Goal: Task Accomplishment & Management: Manage account settings

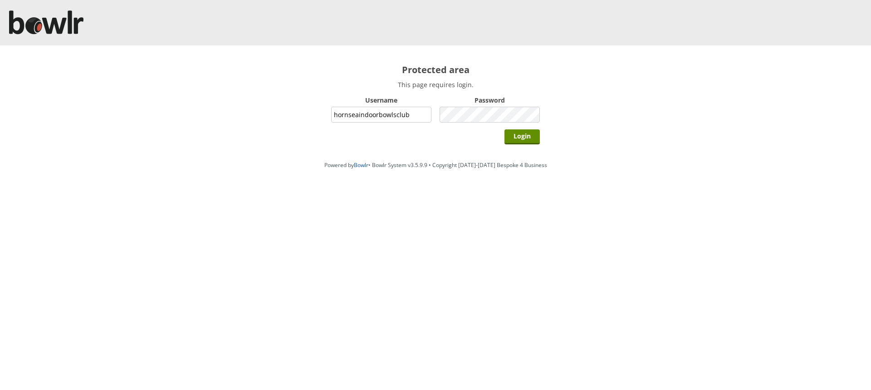
click at [405, 115] on input "hornseaindoorbowlsclub" at bounding box center [381, 115] width 100 height 16
type input "grahamw"
click at [527, 134] on input "Login" at bounding box center [521, 136] width 35 height 15
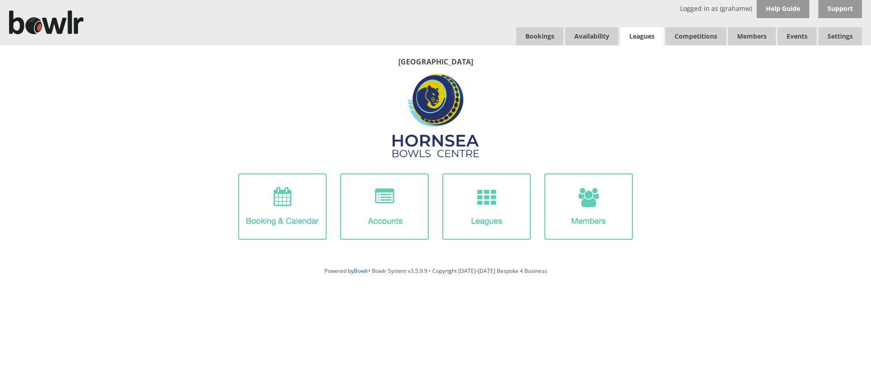
click at [635, 37] on link "Leagues" at bounding box center [642, 36] width 44 height 18
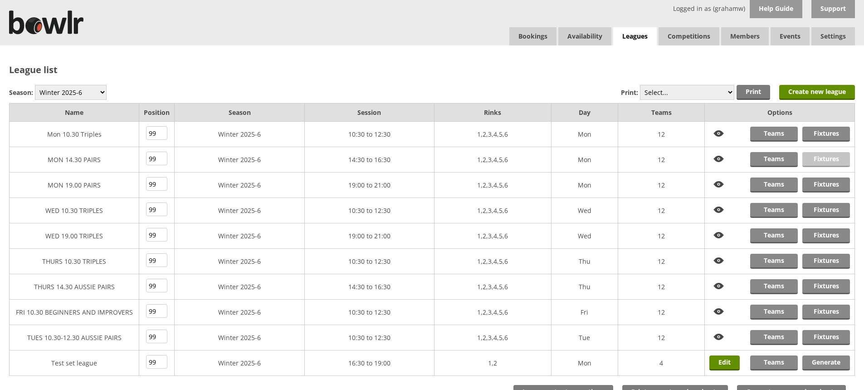
click at [821, 157] on link "Fixtures" at bounding box center [826, 159] width 48 height 15
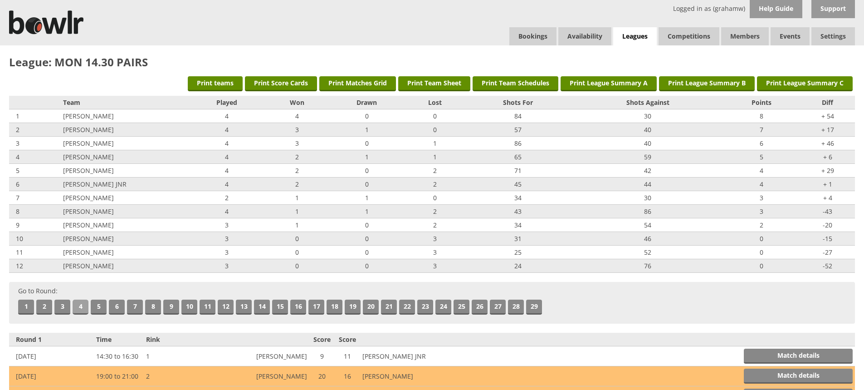
click at [79, 304] on link "4" at bounding box center [81, 306] width 16 height 15
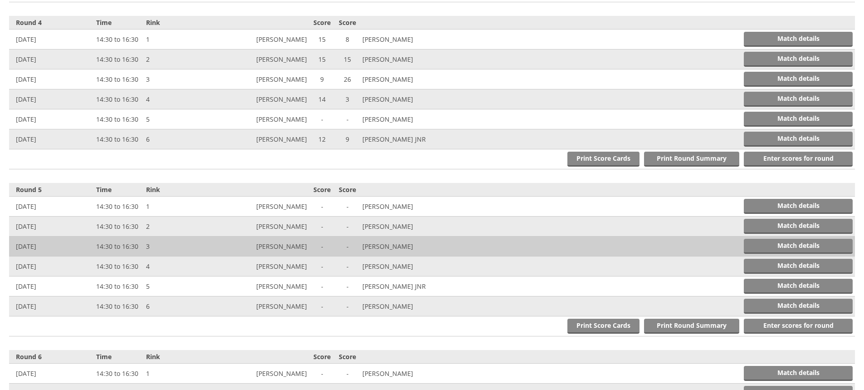
scroll to position [833, 0]
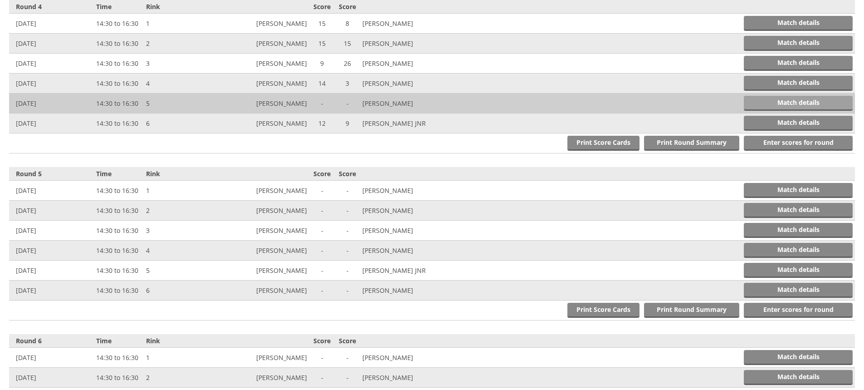
click at [791, 104] on link "Match details" at bounding box center [798, 103] width 109 height 15
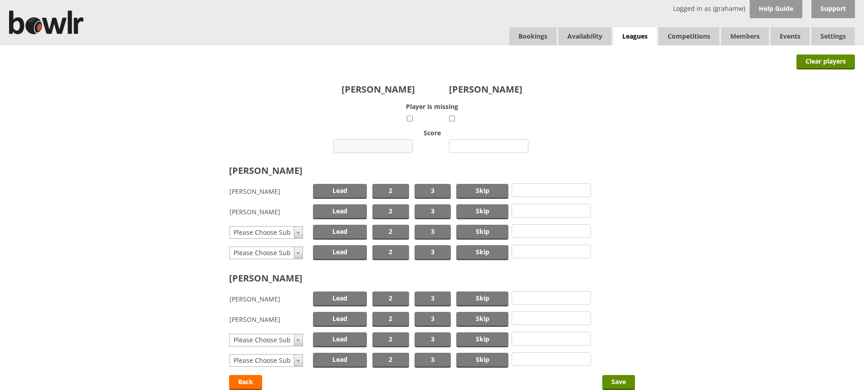
click at [377, 145] on input "number" at bounding box center [372, 146] width 79 height 14
type input "15"
click at [473, 144] on input "number" at bounding box center [488, 146] width 79 height 14
type input "12"
click at [476, 192] on span "Skip" at bounding box center [482, 191] width 52 height 15
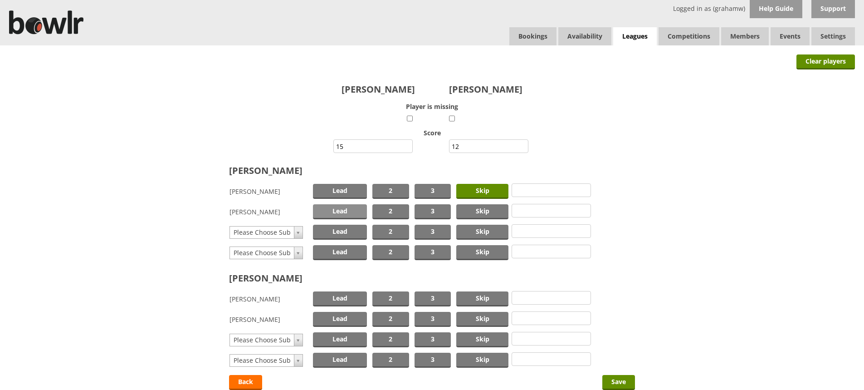
click at [346, 211] on span "Lead" at bounding box center [340, 211] width 54 height 15
click at [483, 298] on span "Skip" at bounding box center [482, 298] width 52 height 15
click at [346, 319] on span "Lead" at bounding box center [340, 319] width 54 height 15
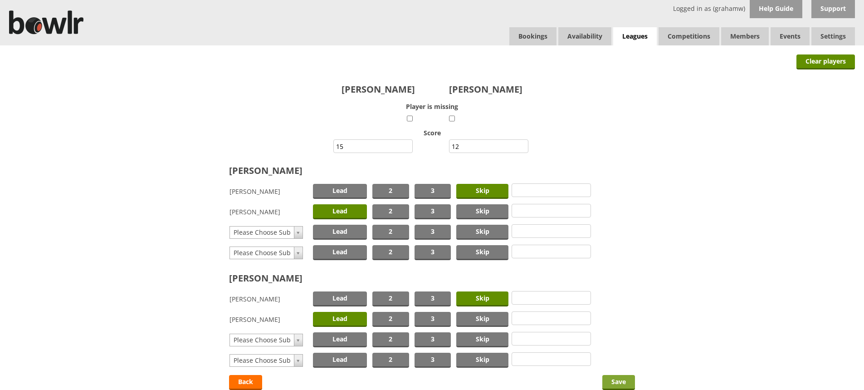
click at [617, 381] on input "Save" at bounding box center [618, 382] width 33 height 15
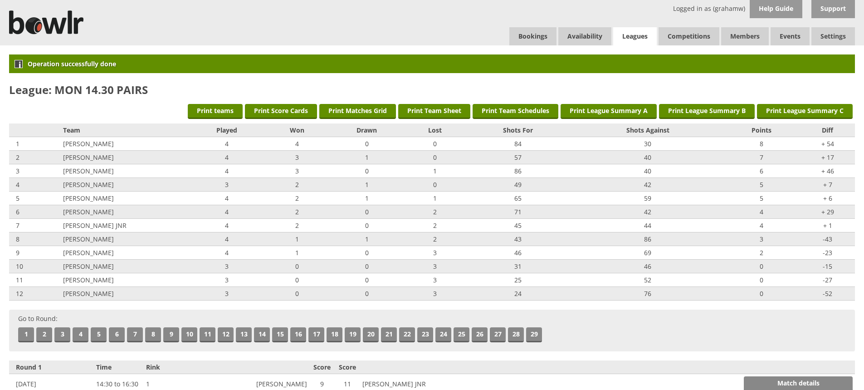
click at [634, 36] on link "Leagues" at bounding box center [635, 36] width 44 height 19
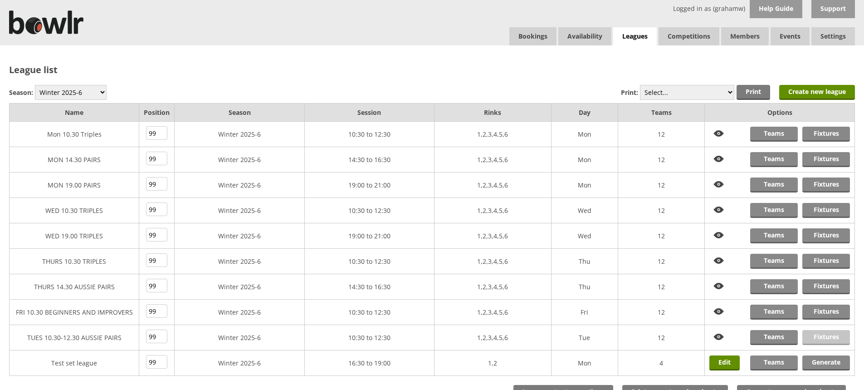
click at [823, 337] on link "Fixtures" at bounding box center [826, 337] width 48 height 15
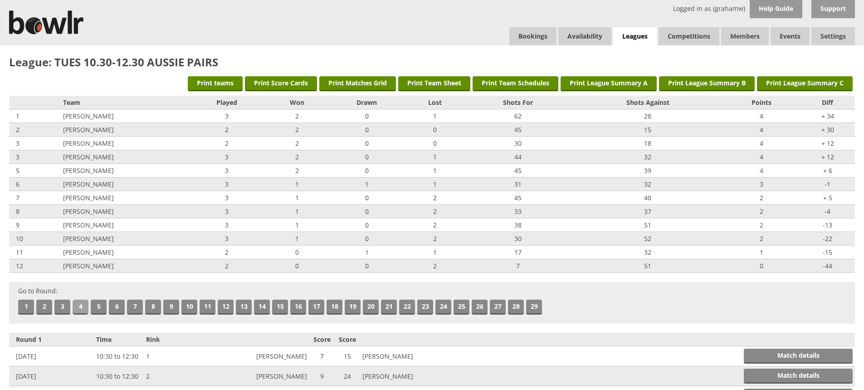
click at [78, 304] on link "4" at bounding box center [81, 306] width 16 height 15
click at [528, 34] on link "Bookings" at bounding box center [532, 36] width 47 height 18
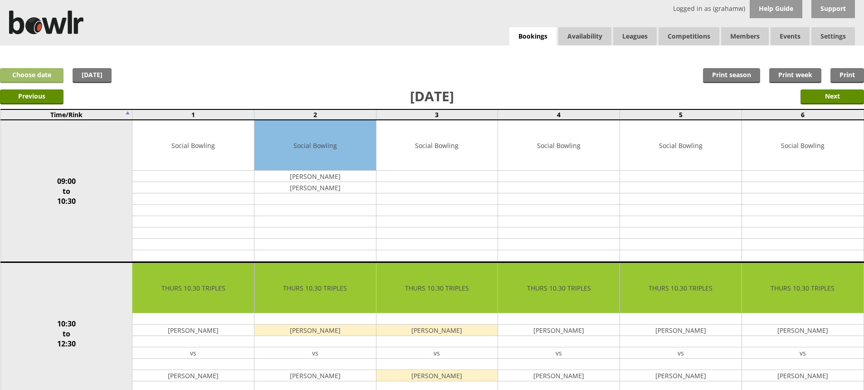
click at [46, 71] on link "Choose date" at bounding box center [31, 75] width 63 height 15
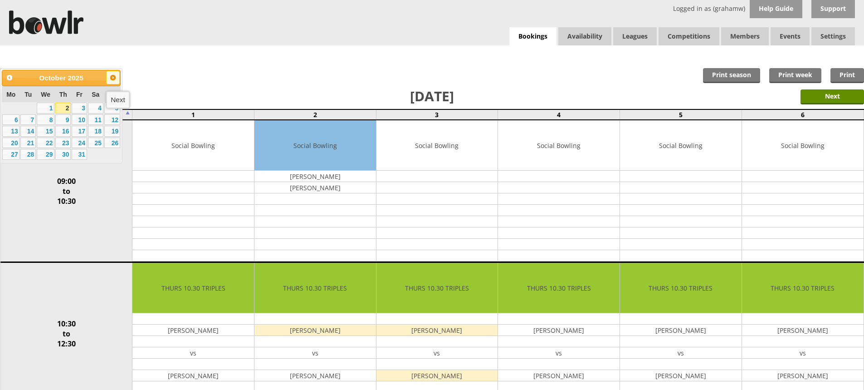
click at [112, 77] on span "Next" at bounding box center [112, 77] width 7 height 7
click at [93, 143] on link "22" at bounding box center [95, 142] width 15 height 11
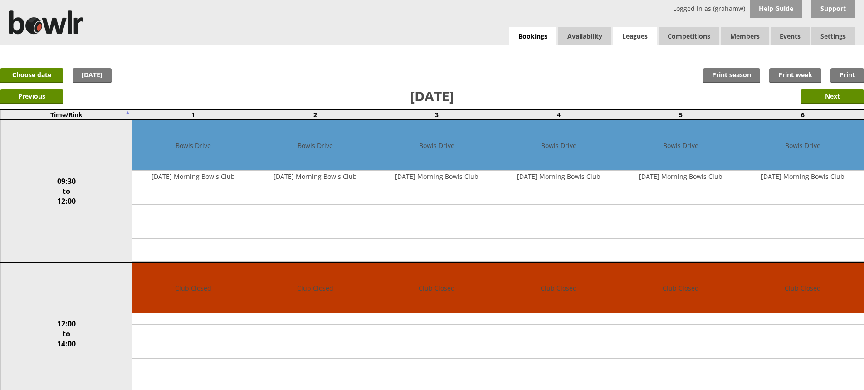
click at [640, 35] on link "Leagues" at bounding box center [635, 36] width 44 height 18
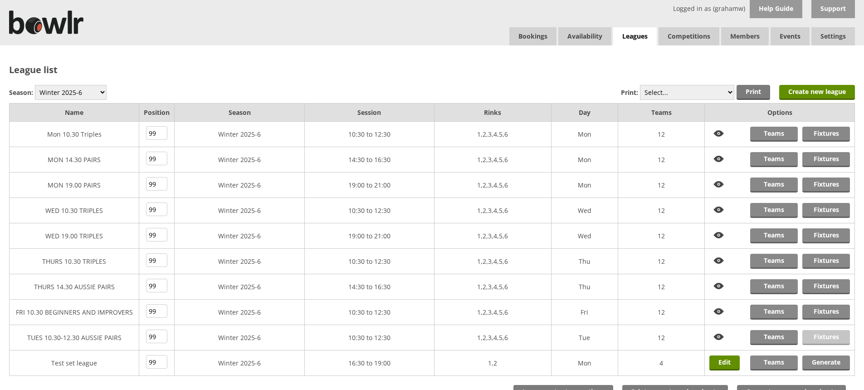
click at [822, 335] on link "Fixtures" at bounding box center [826, 337] width 48 height 15
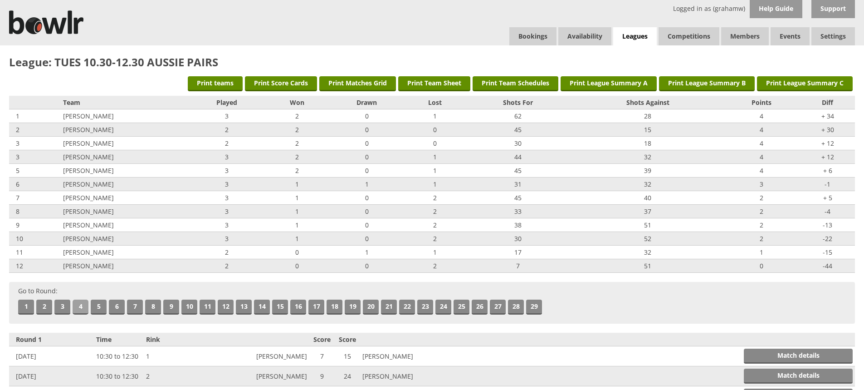
click at [80, 305] on link "4" at bounding box center [81, 306] width 16 height 15
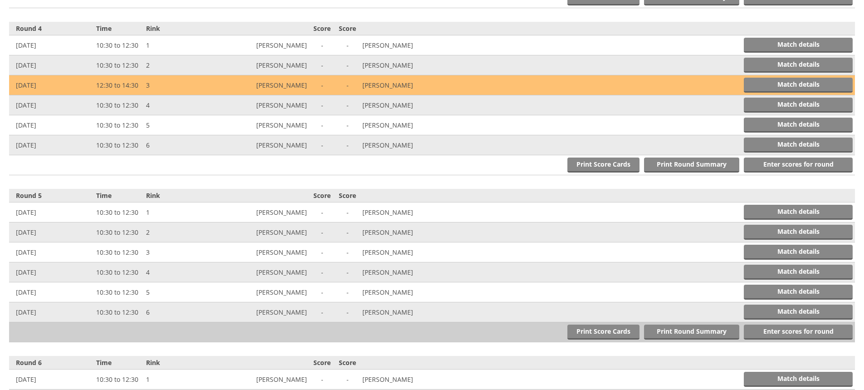
scroll to position [833, 0]
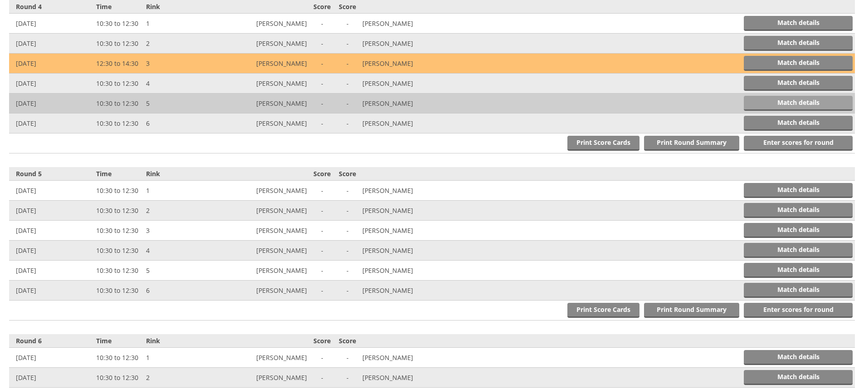
click at [797, 101] on link "Match details" at bounding box center [798, 103] width 109 height 15
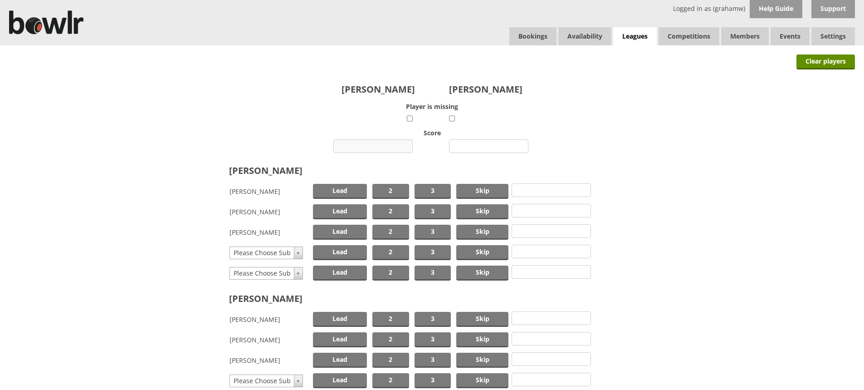
click at [370, 144] on input "number" at bounding box center [372, 146] width 79 height 14
type input "8"
click at [476, 144] on input "number" at bounding box center [488, 146] width 79 height 14
type input "10"
click at [468, 210] on span "Skip" at bounding box center [482, 211] width 52 height 15
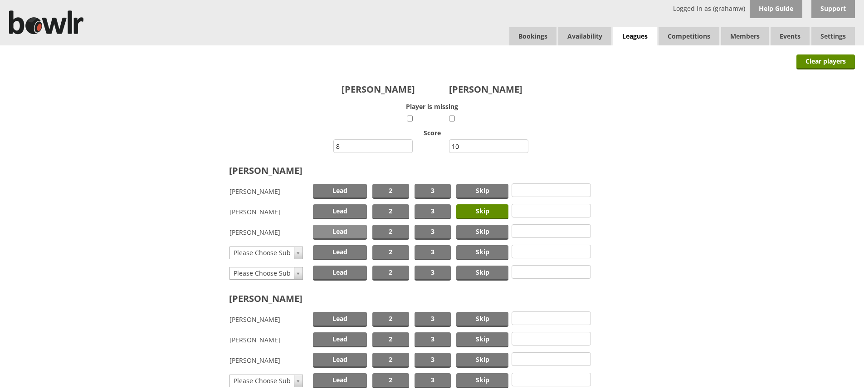
click at [344, 229] on span "Lead" at bounding box center [340, 231] width 54 height 15
click at [482, 317] on span "Skip" at bounding box center [482, 319] width 52 height 15
click at [345, 338] on span "Lead" at bounding box center [340, 339] width 54 height 15
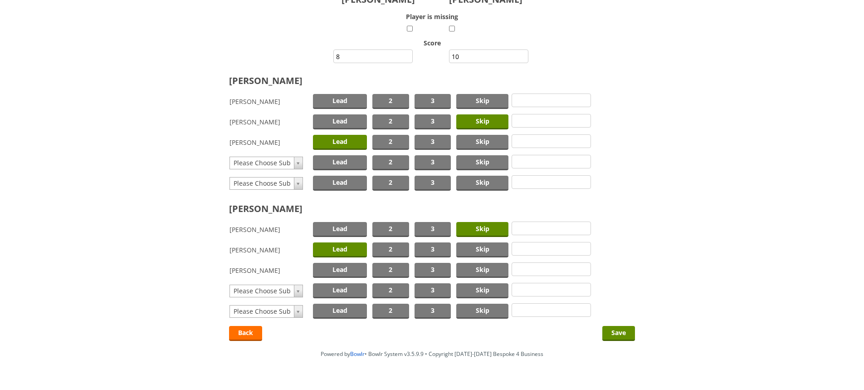
scroll to position [109, 0]
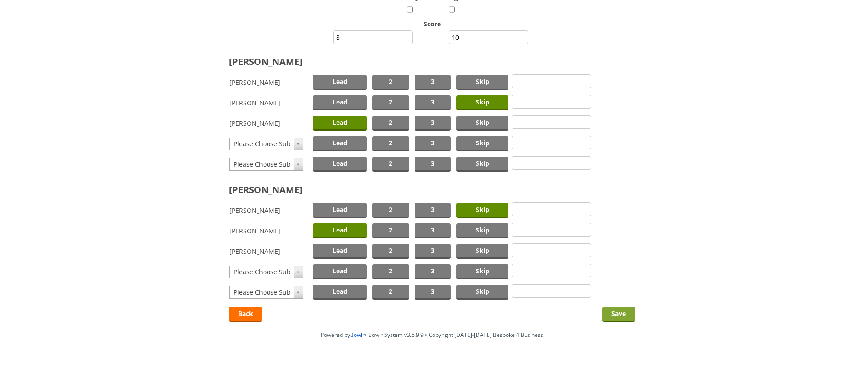
click at [619, 312] on input "Save" at bounding box center [618, 314] width 33 height 15
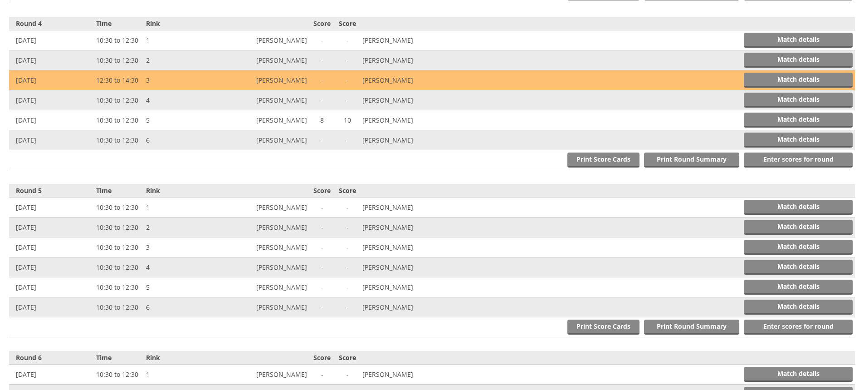
scroll to position [861, 0]
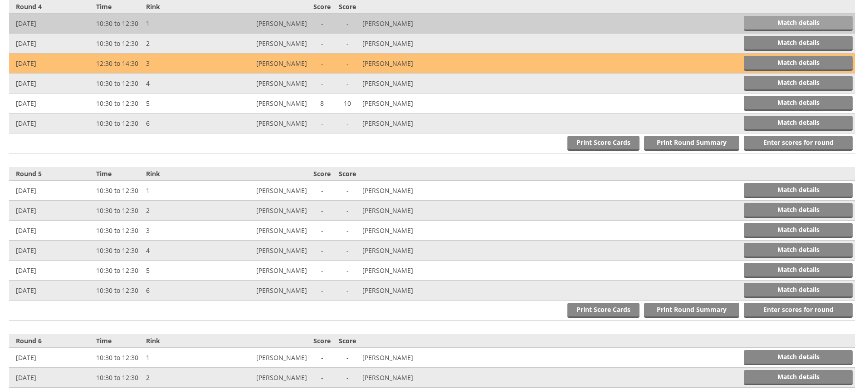
click at [801, 21] on link "Match details" at bounding box center [798, 23] width 109 height 15
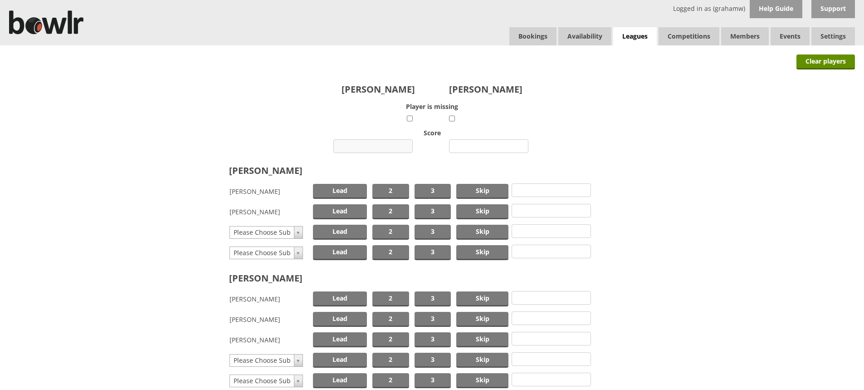
click at [379, 146] on input "number" at bounding box center [372, 146] width 79 height 14
type input "9"
click at [477, 147] on input "number" at bounding box center [488, 146] width 79 height 14
type input "18"
click at [478, 187] on span "Skip" at bounding box center [482, 191] width 52 height 15
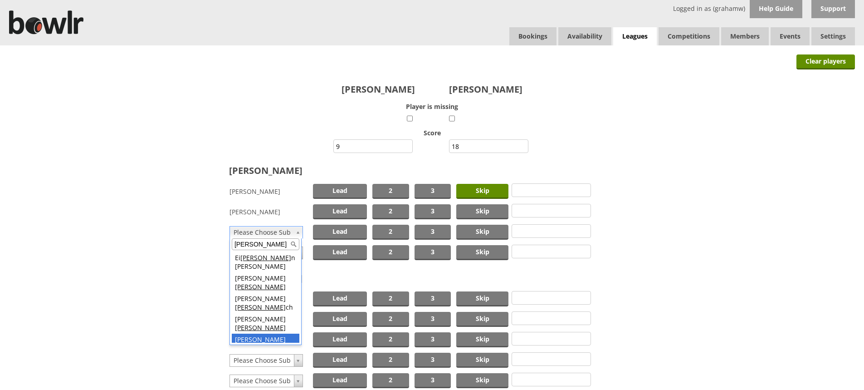
type input "lee"
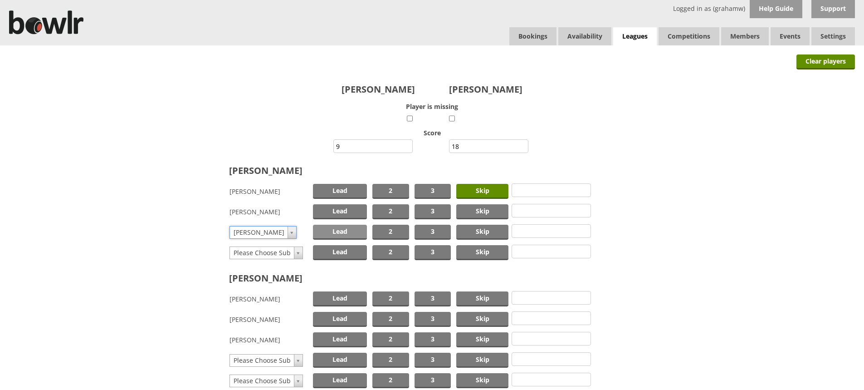
click at [335, 232] on span "Lead" at bounding box center [340, 231] width 54 height 15
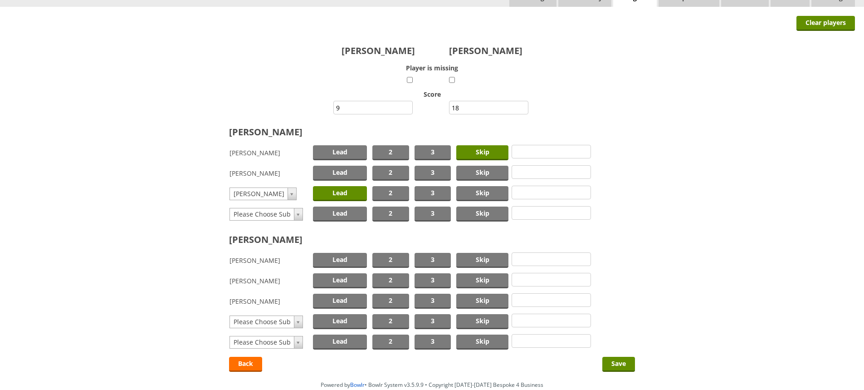
scroll to position [88, 0]
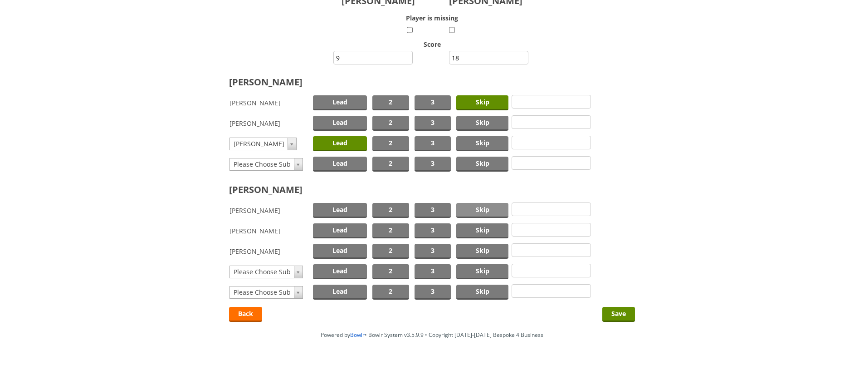
click at [478, 210] on span "Skip" at bounding box center [482, 210] width 52 height 15
click at [348, 230] on span "Lead" at bounding box center [340, 230] width 54 height 15
click at [608, 312] on input "Save" at bounding box center [618, 314] width 33 height 15
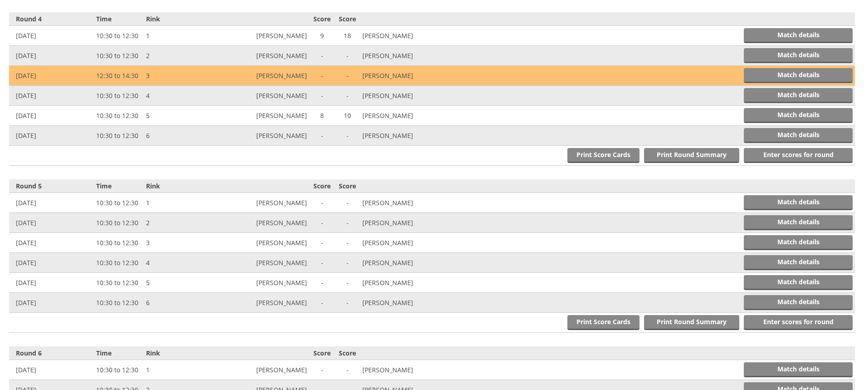
scroll to position [861, 0]
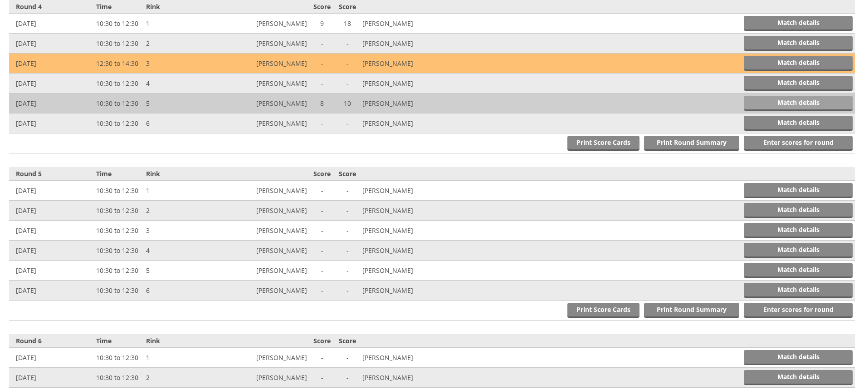
click at [772, 101] on link "Match details" at bounding box center [798, 103] width 109 height 15
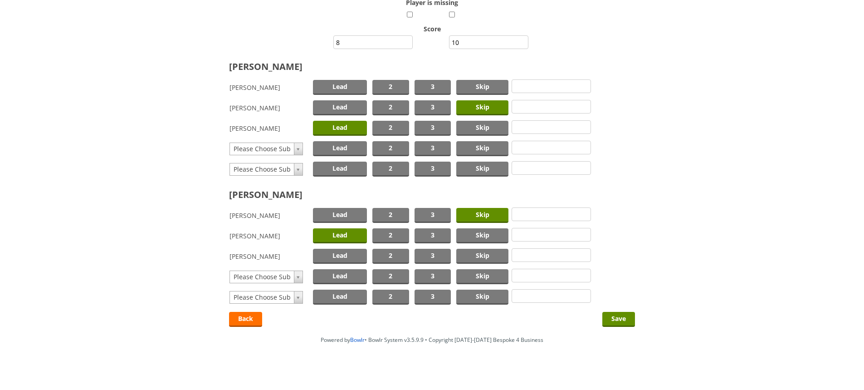
scroll to position [109, 0]
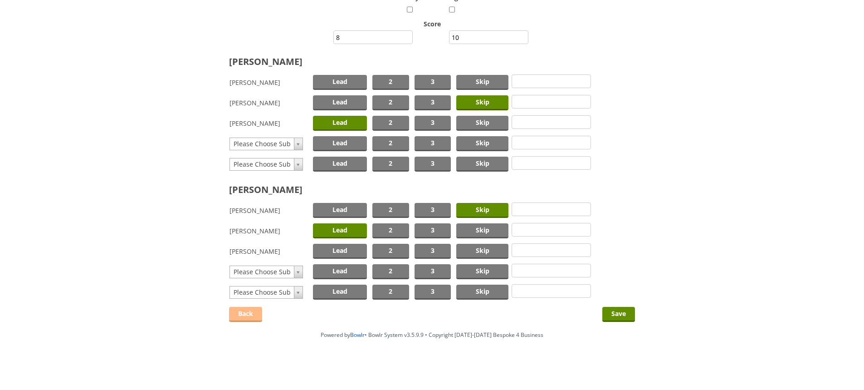
click at [243, 315] on link "Back" at bounding box center [245, 314] width 33 height 15
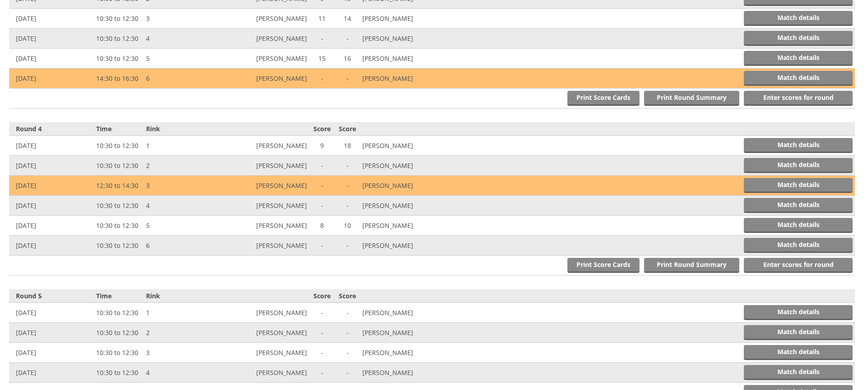
scroll to position [726, 0]
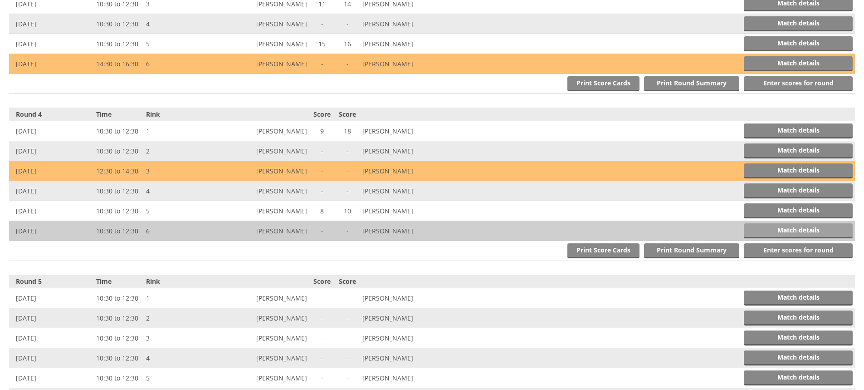
click at [790, 229] on link "Match details" at bounding box center [798, 230] width 109 height 15
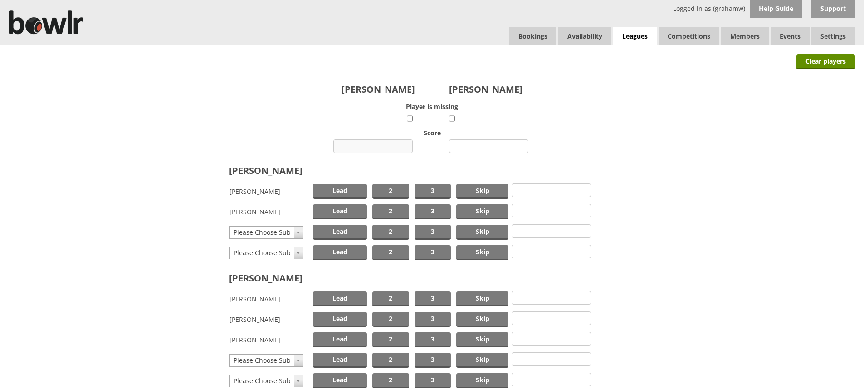
click at [376, 146] on input "number" at bounding box center [372, 146] width 79 height 14
type input "14"
click at [475, 146] on input "number" at bounding box center [488, 146] width 79 height 14
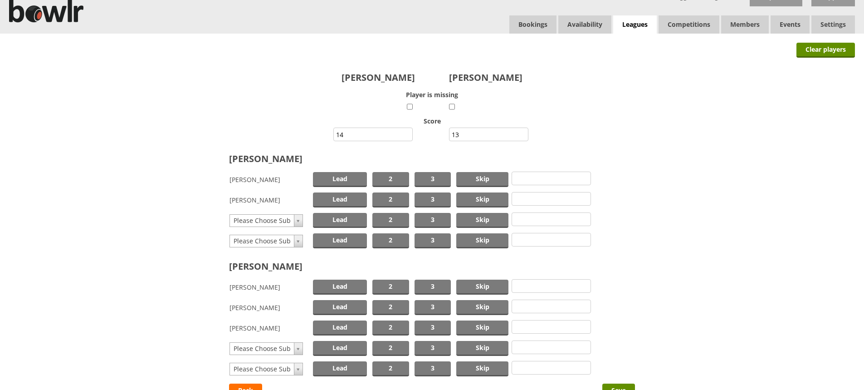
scroll to position [45, 0]
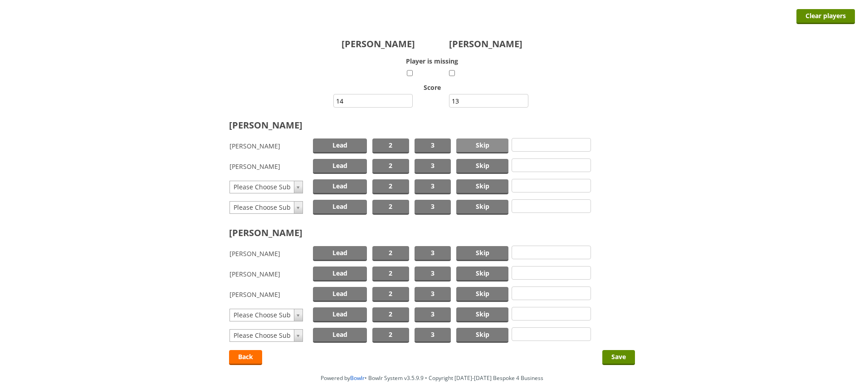
type input "13"
click at [490, 145] on span "Skip" at bounding box center [482, 145] width 52 height 15
click at [344, 163] on span "Lead" at bounding box center [340, 166] width 54 height 15
click at [475, 252] on span "Skip" at bounding box center [482, 253] width 52 height 15
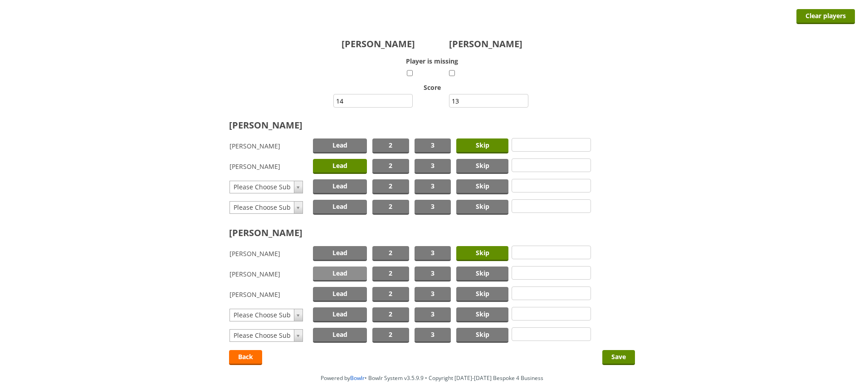
click at [342, 273] on span "Lead" at bounding box center [340, 273] width 54 height 15
click at [621, 356] on input "Save" at bounding box center [618, 357] width 33 height 15
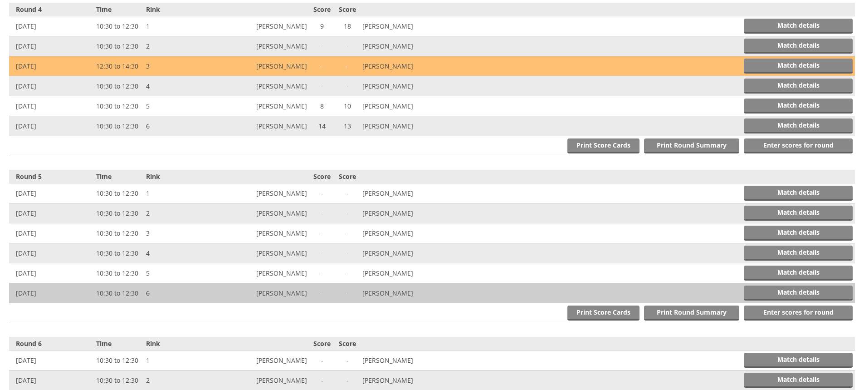
scroll to position [861, 0]
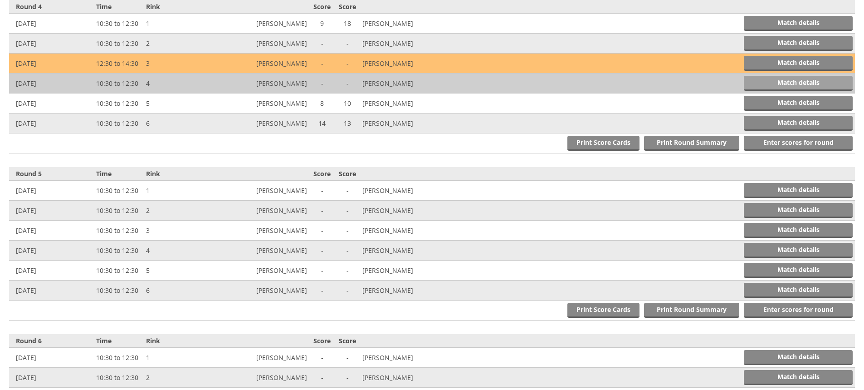
click at [767, 81] on link "Match details" at bounding box center [798, 83] width 109 height 15
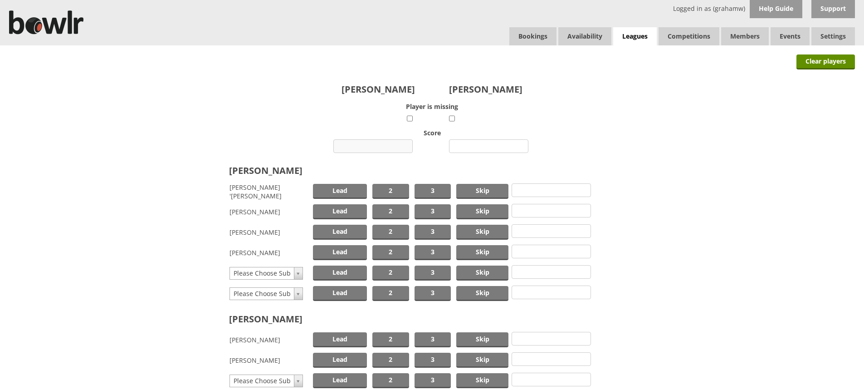
click at [387, 145] on input "number" at bounding box center [372, 146] width 79 height 14
type input "16"
click at [480, 149] on input "number" at bounding box center [488, 146] width 79 height 14
type input "14"
click at [476, 229] on span "Skip" at bounding box center [482, 231] width 52 height 15
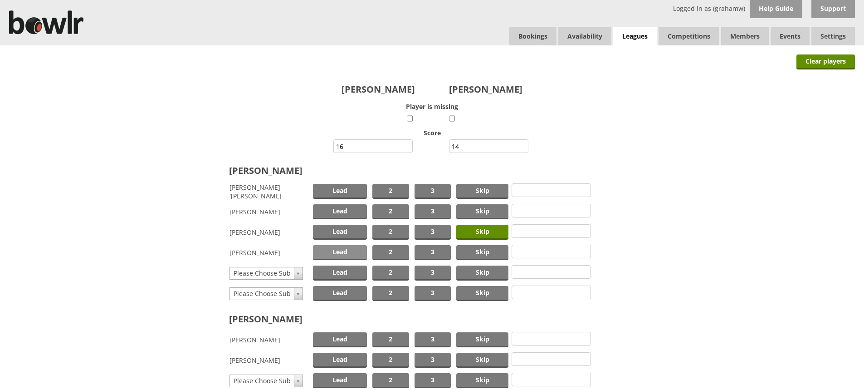
click at [348, 253] on span "Lead" at bounding box center [340, 252] width 54 height 15
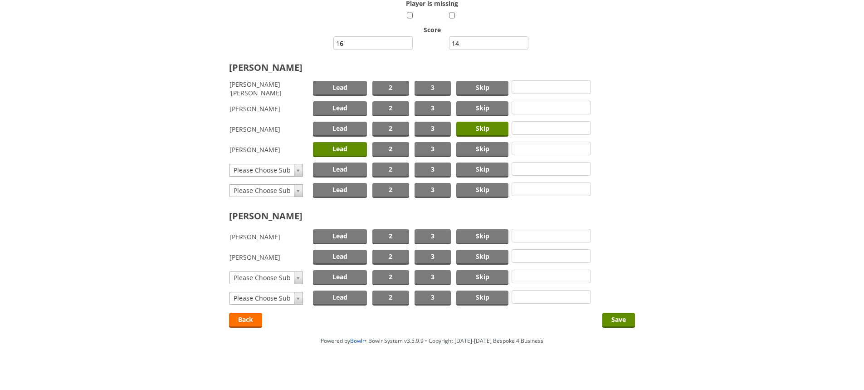
scroll to position [109, 0]
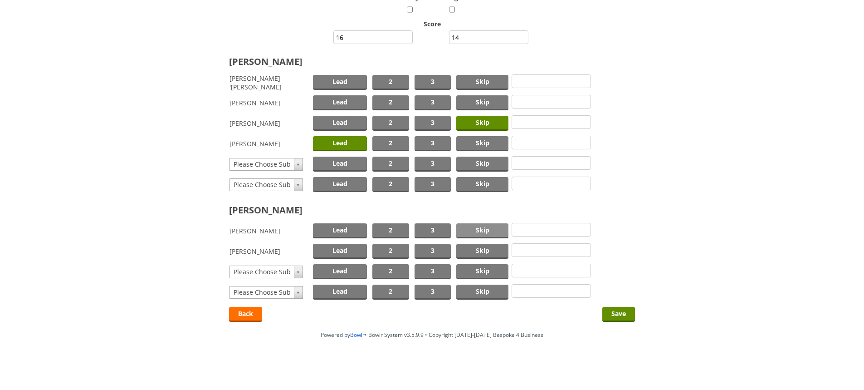
click at [488, 230] on span "Skip" at bounding box center [482, 230] width 52 height 15
click at [342, 248] on span "Lead" at bounding box center [340, 251] width 54 height 15
click at [617, 312] on input "Save" at bounding box center [618, 314] width 33 height 15
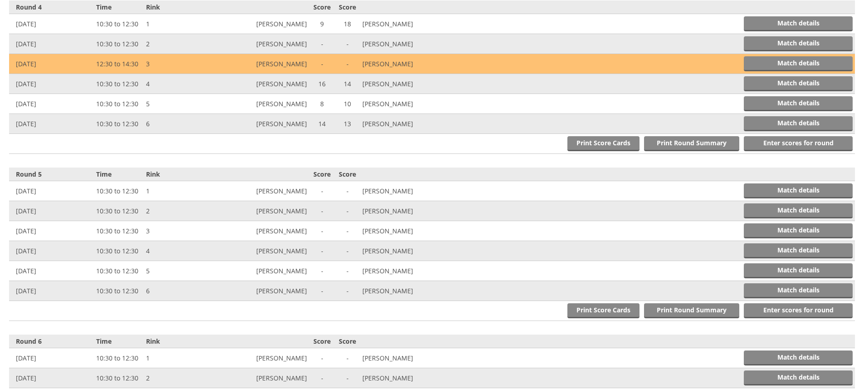
scroll to position [861, 0]
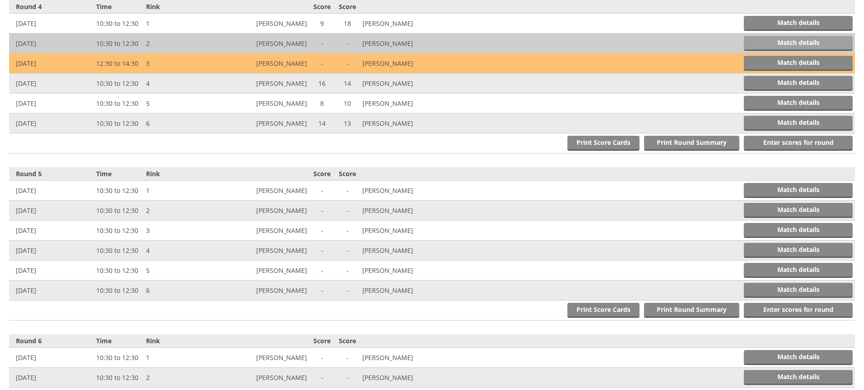
click at [797, 42] on link "Match details" at bounding box center [798, 43] width 109 height 15
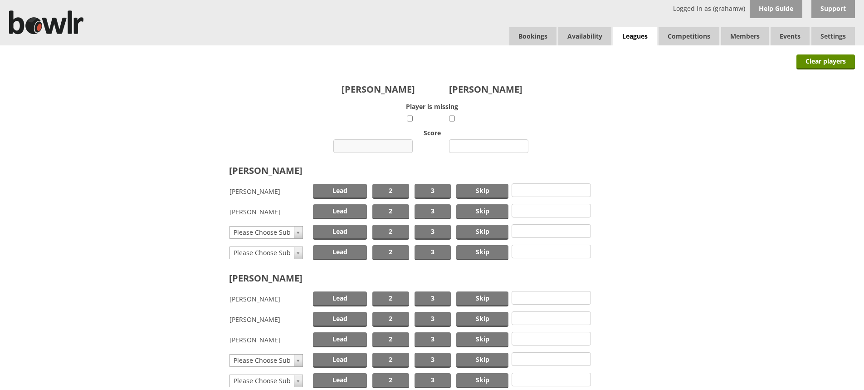
click at [390, 145] on input "number" at bounding box center [372, 146] width 79 height 14
type input "13"
click at [491, 145] on input "number" at bounding box center [488, 146] width 79 height 14
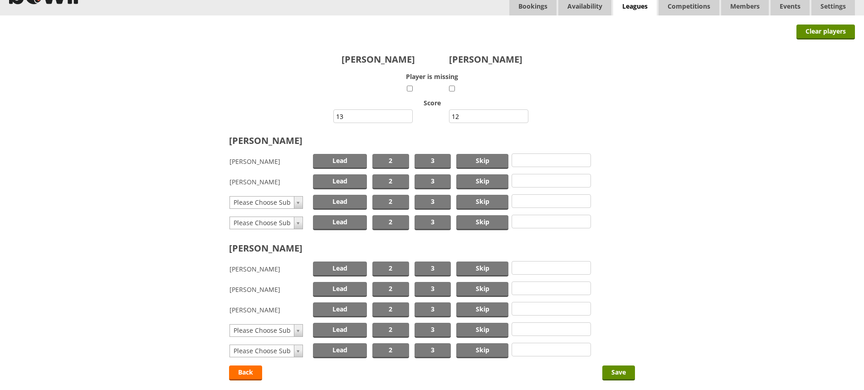
scroll to position [45, 0]
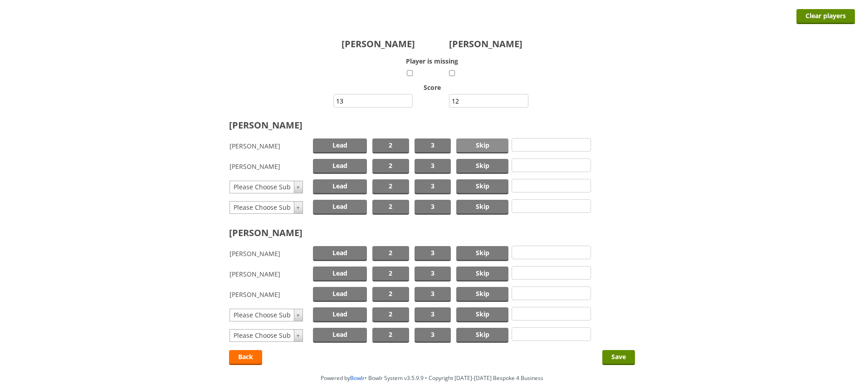
type input "12"
click at [489, 143] on span "Skip" at bounding box center [482, 145] width 52 height 15
click at [345, 162] on span "Lead" at bounding box center [340, 166] width 54 height 15
click at [480, 274] on span "Skip" at bounding box center [482, 273] width 52 height 15
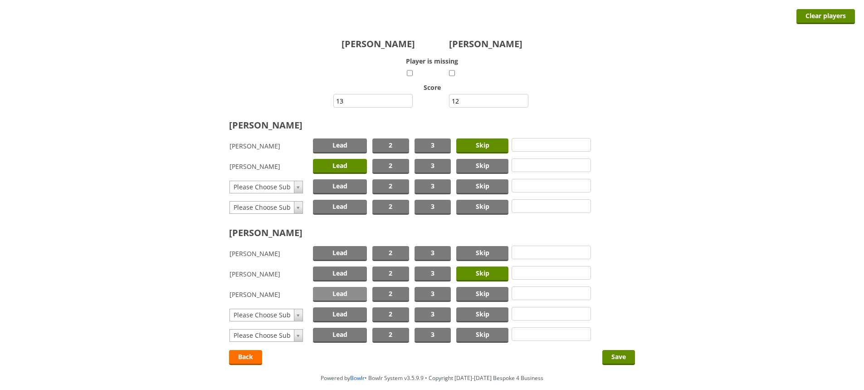
click at [342, 293] on span "Lead" at bounding box center [340, 294] width 54 height 15
click at [615, 355] on input "Save" at bounding box center [618, 357] width 33 height 15
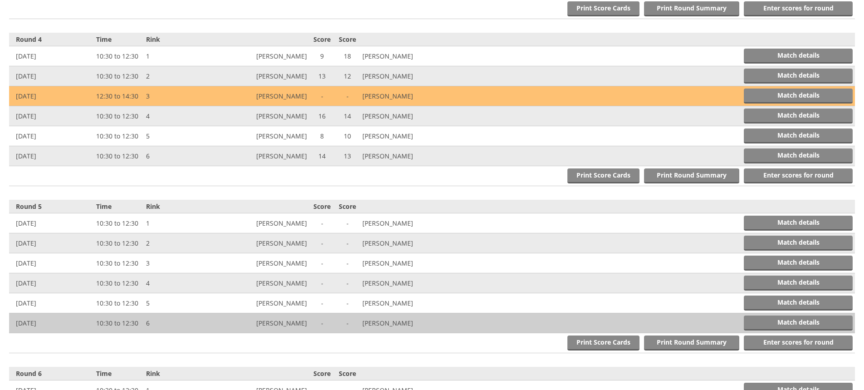
scroll to position [861, 0]
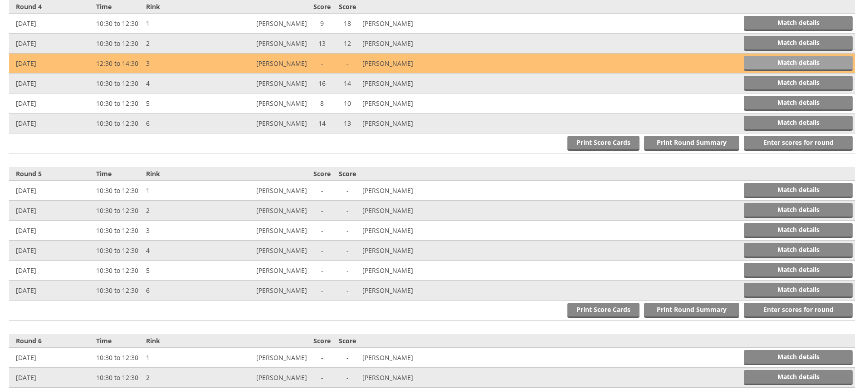
click at [808, 63] on link "Match details" at bounding box center [798, 63] width 109 height 15
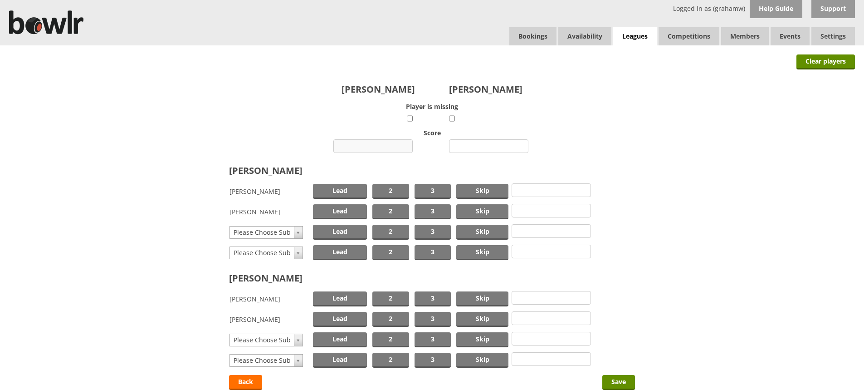
click at [366, 141] on input "number" at bounding box center [372, 146] width 79 height 14
type input "18"
click at [496, 146] on input "number" at bounding box center [488, 146] width 79 height 14
type input "11"
click at [491, 189] on span "Skip" at bounding box center [482, 191] width 52 height 15
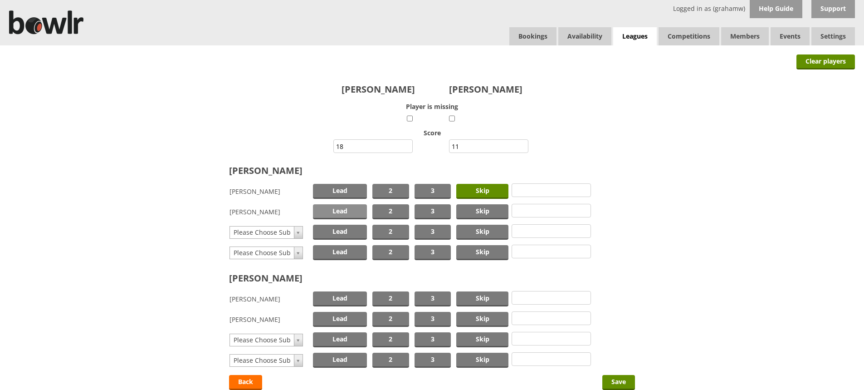
click at [348, 210] on span "Lead" at bounding box center [340, 211] width 54 height 15
click at [475, 298] on span "Skip" at bounding box center [482, 298] width 52 height 15
click at [337, 317] on span "Lead" at bounding box center [340, 319] width 54 height 15
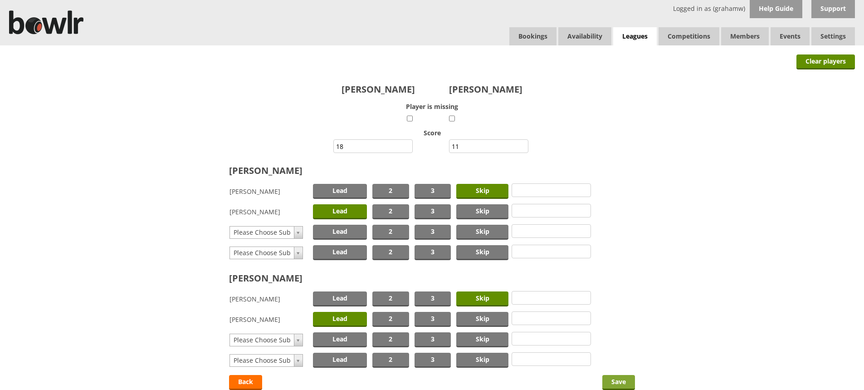
click at [616, 378] on input "Save" at bounding box center [618, 382] width 33 height 15
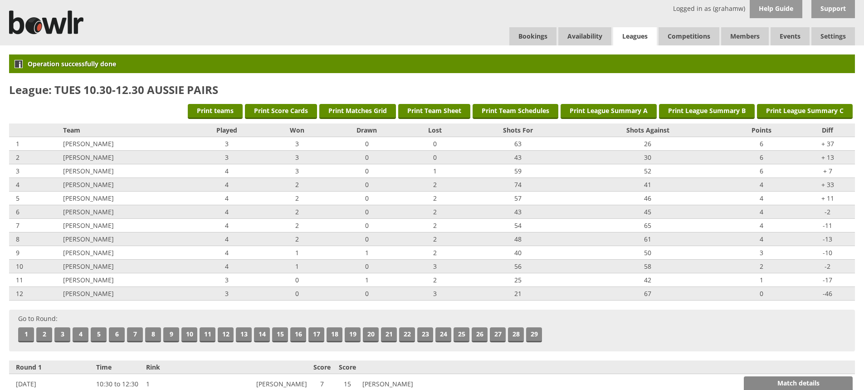
click at [639, 33] on link "Leagues" at bounding box center [635, 36] width 44 height 19
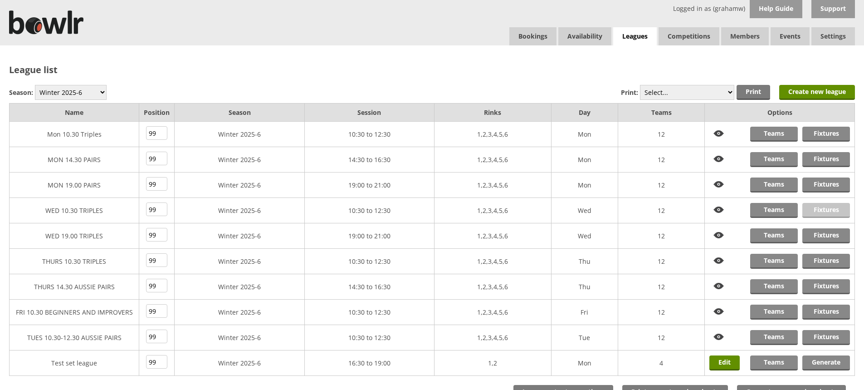
click at [815, 208] on link "Fixtures" at bounding box center [826, 210] width 48 height 15
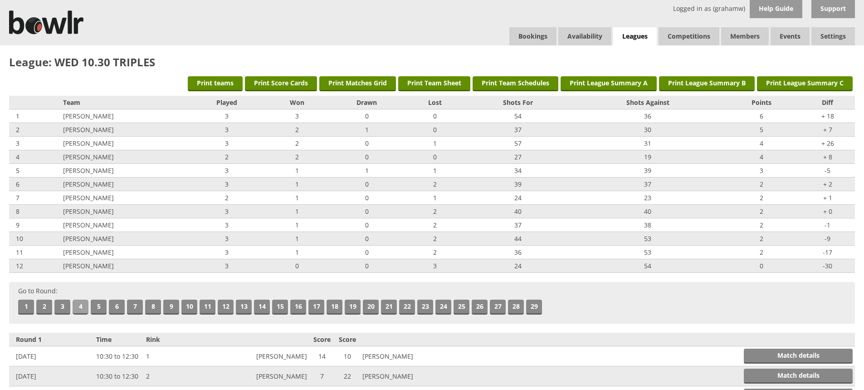
click at [79, 307] on link "4" at bounding box center [81, 306] width 16 height 15
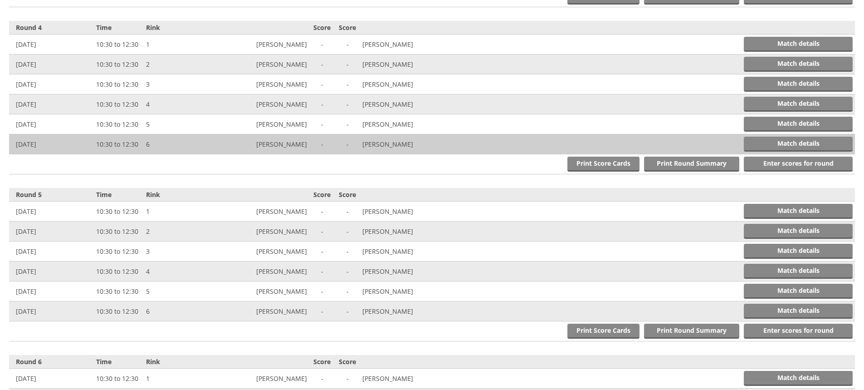
scroll to position [833, 0]
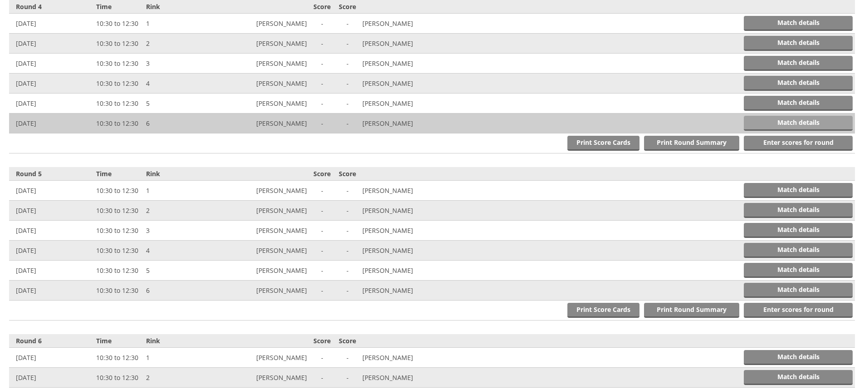
click at [779, 122] on link "Match details" at bounding box center [798, 123] width 109 height 15
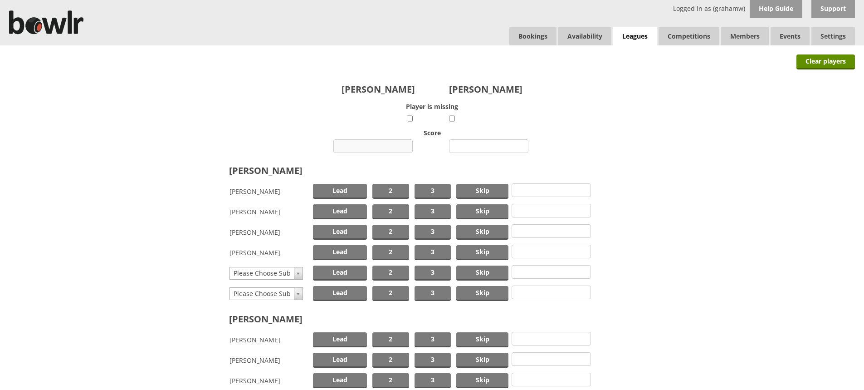
click at [384, 145] on input "number" at bounding box center [372, 146] width 79 height 14
type input "11"
click at [480, 146] on input "number" at bounding box center [488, 146] width 79 height 14
type input "13"
click at [485, 189] on span "Skip" at bounding box center [482, 191] width 52 height 15
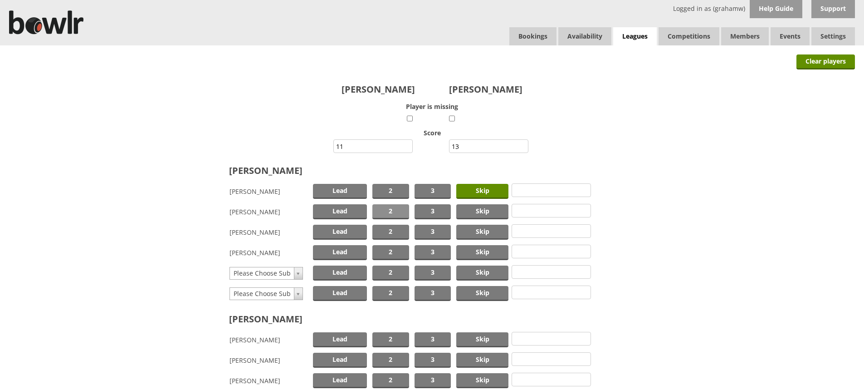
click at [399, 210] on span "2" at bounding box center [390, 211] width 37 height 15
click at [346, 229] on span "Lead" at bounding box center [340, 231] width 54 height 15
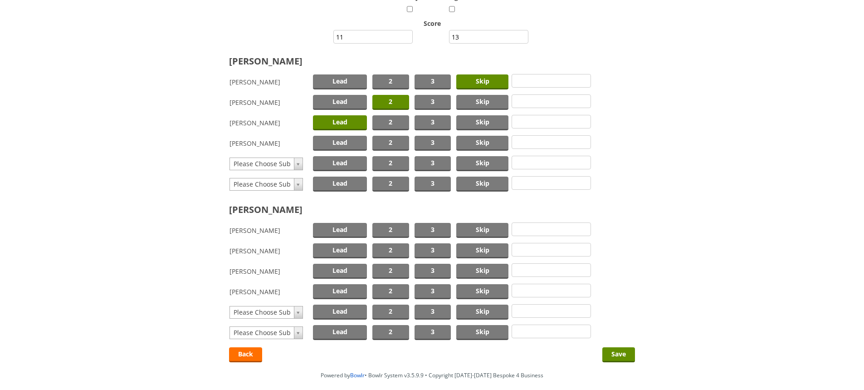
scroll to position [136, 0]
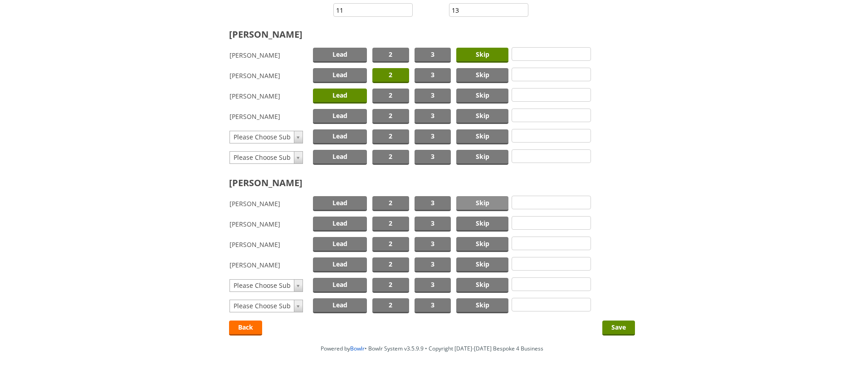
click at [492, 203] on span "Skip" at bounding box center [482, 203] width 52 height 15
click at [388, 242] on span "2" at bounding box center [390, 244] width 37 height 15
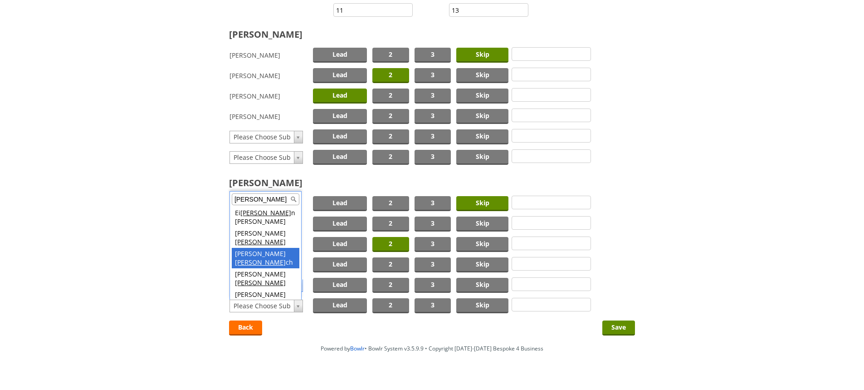
type input "lee"
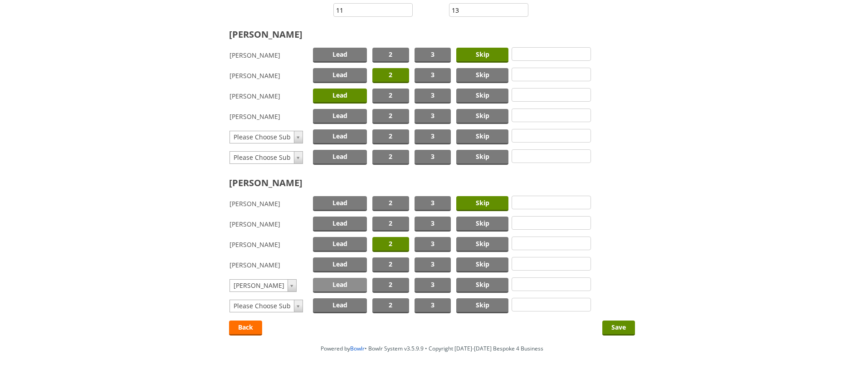
click at [339, 285] on span "Lead" at bounding box center [340, 285] width 54 height 15
click at [618, 324] on input "Save" at bounding box center [618, 327] width 33 height 15
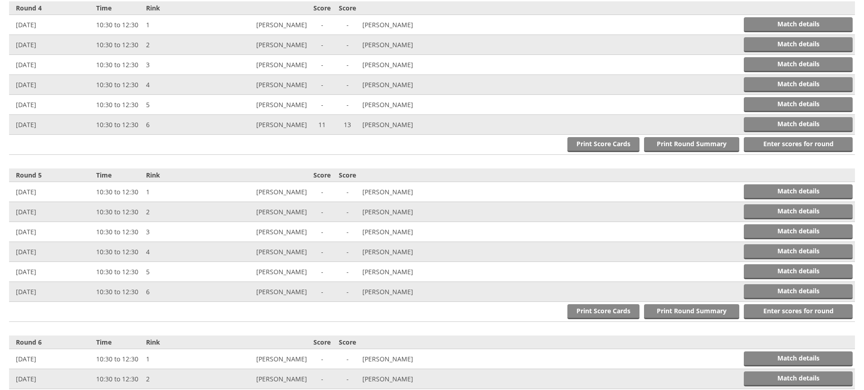
scroll to position [861, 0]
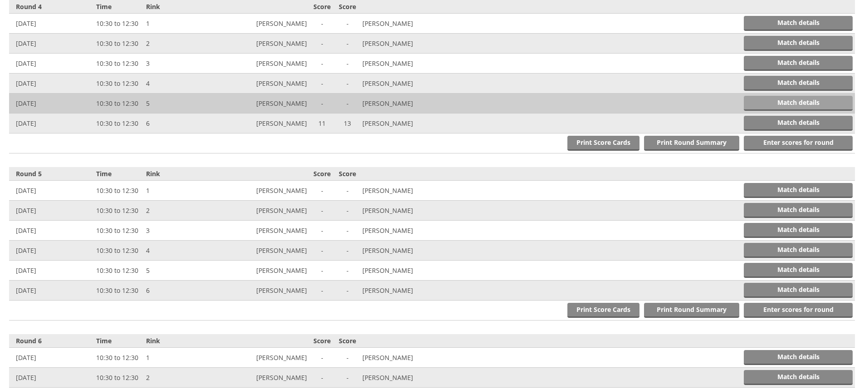
click at [771, 100] on link "Match details" at bounding box center [798, 103] width 109 height 15
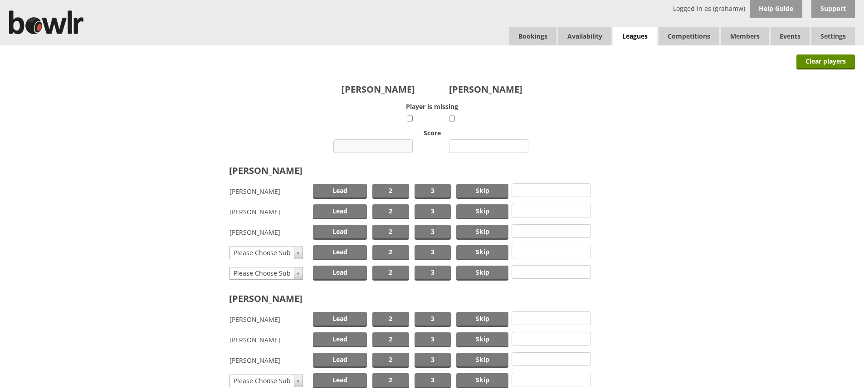
click at [393, 146] on input "number" at bounding box center [372, 146] width 79 height 14
type input "8"
click at [477, 145] on input "number" at bounding box center [488, 146] width 79 height 14
type input "16"
click at [480, 190] on span "Skip" at bounding box center [482, 191] width 52 height 15
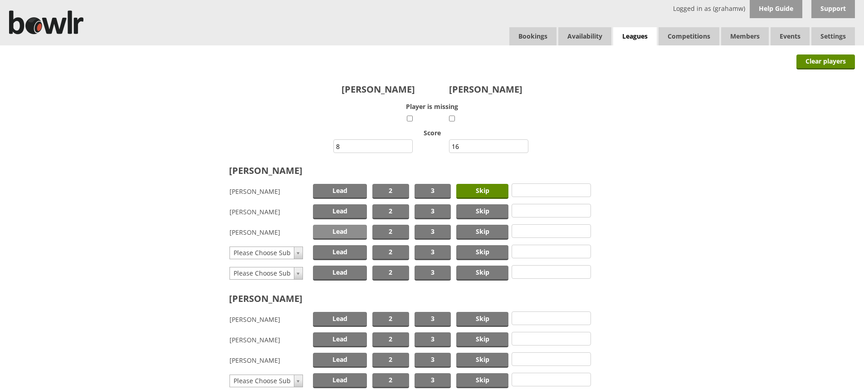
click at [351, 230] on span "Lead" at bounding box center [340, 231] width 54 height 15
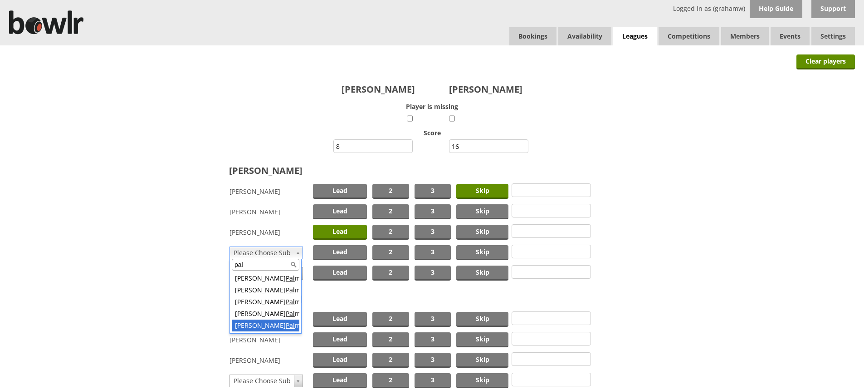
type input "pal"
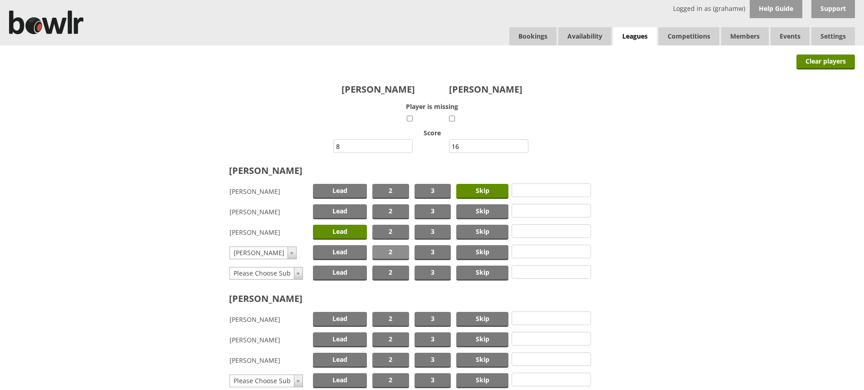
click at [387, 252] on span "2" at bounding box center [390, 252] width 37 height 15
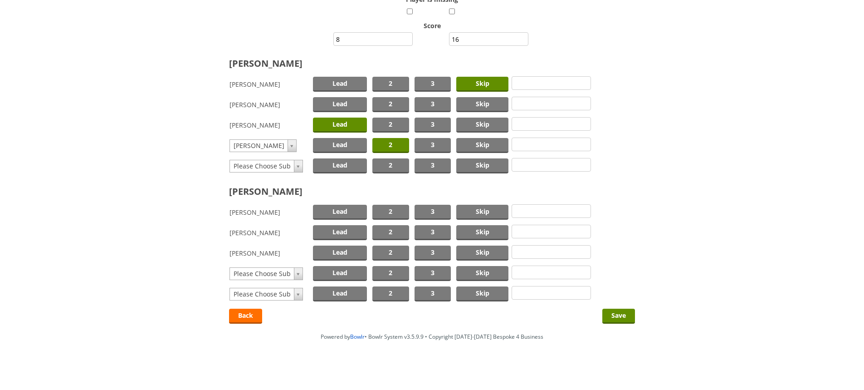
scroll to position [109, 0]
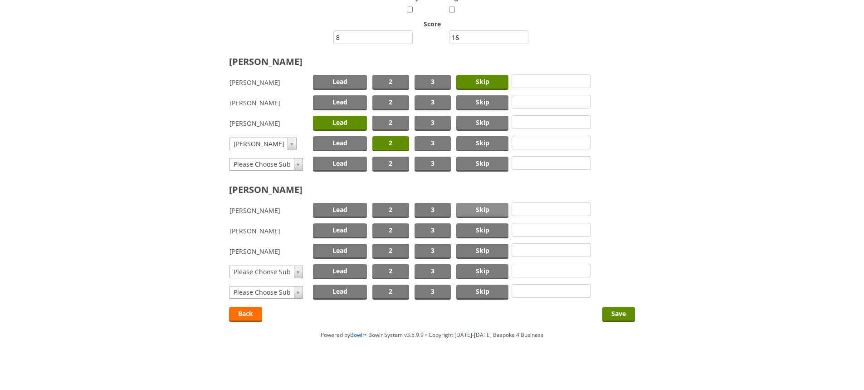
click at [488, 209] on span "Skip" at bounding box center [482, 210] width 52 height 15
click at [389, 229] on span "2" at bounding box center [390, 230] width 37 height 15
click at [342, 250] on span "Lead" at bounding box center [340, 251] width 54 height 15
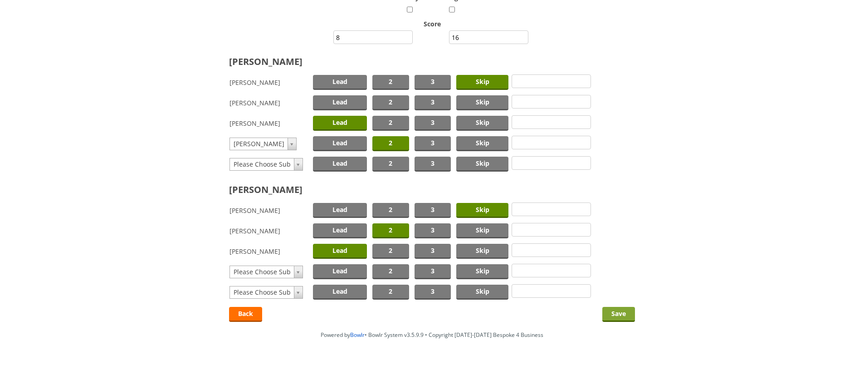
click at [618, 311] on input "Save" at bounding box center [618, 314] width 33 height 15
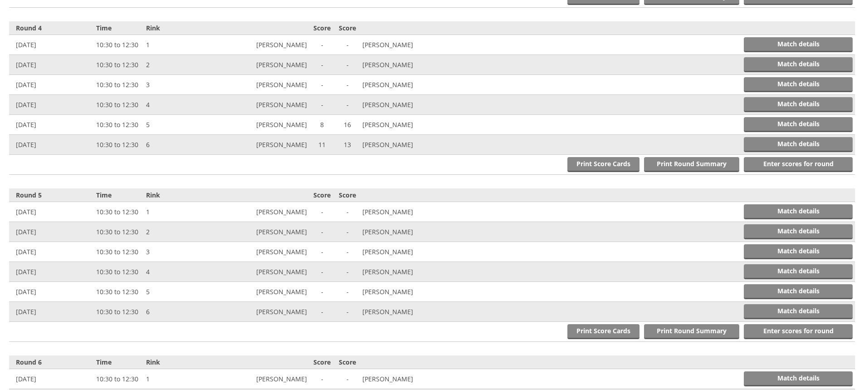
scroll to position [861, 0]
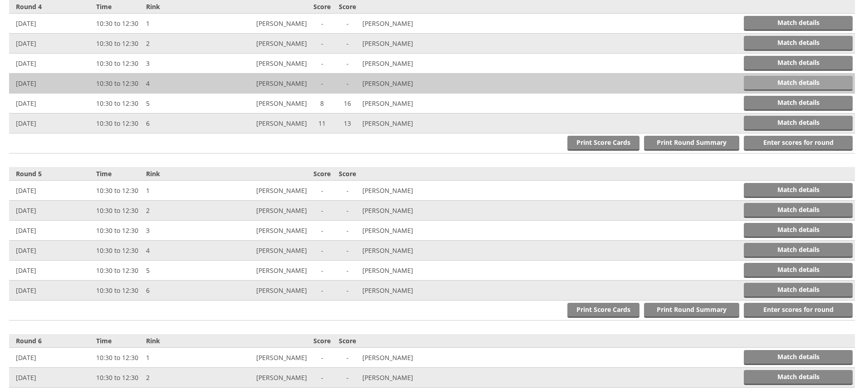
click at [771, 86] on link "Match details" at bounding box center [798, 83] width 109 height 15
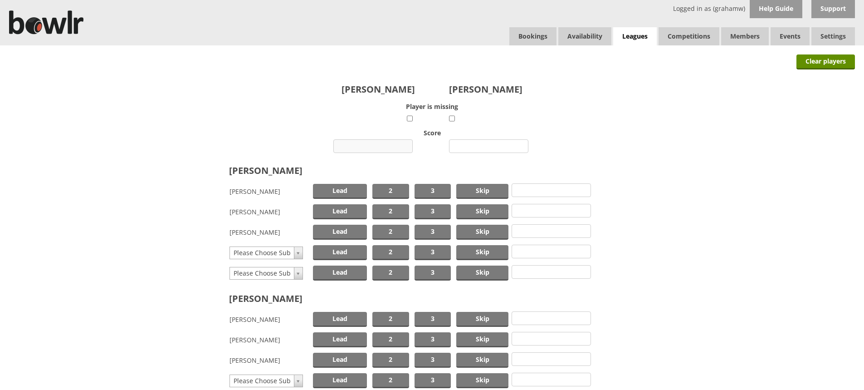
click at [382, 143] on input "number" at bounding box center [372, 146] width 79 height 14
type input "9"
click at [476, 147] on input "number" at bounding box center [488, 146] width 79 height 14
type input "12"
click at [483, 193] on span "Skip" at bounding box center [482, 191] width 52 height 15
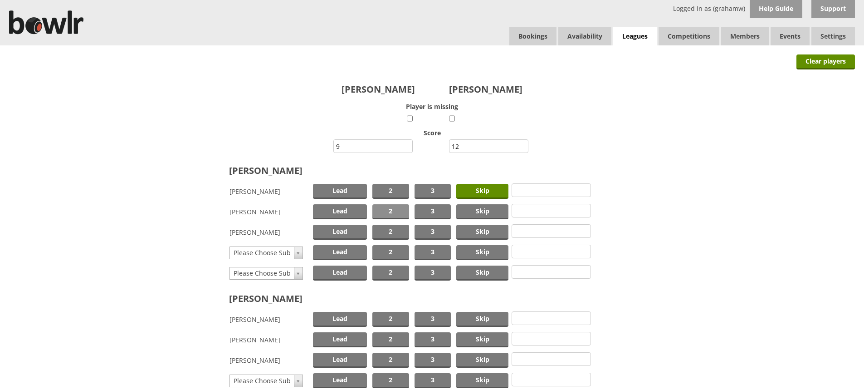
click at [393, 208] on span "2" at bounding box center [390, 211] width 37 height 15
click at [346, 228] on span "Lead" at bounding box center [340, 231] width 54 height 15
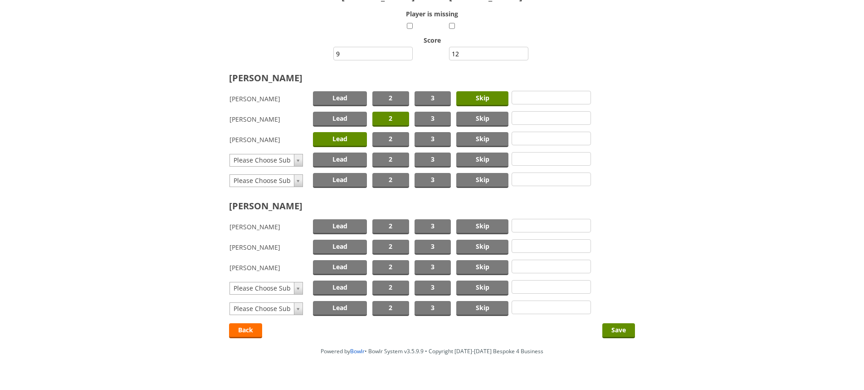
scroll to position [109, 0]
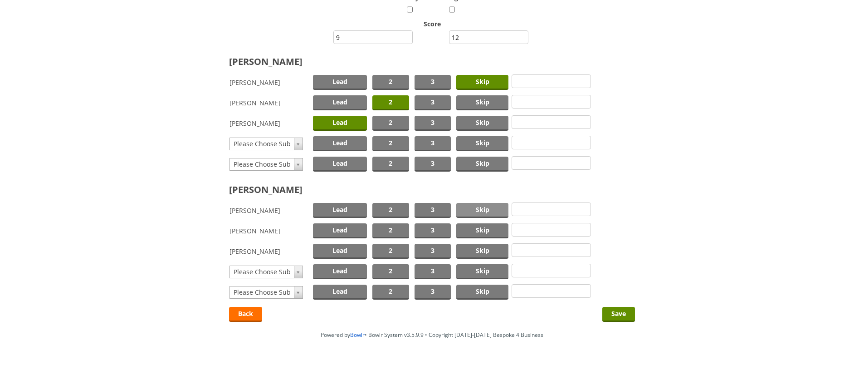
click at [478, 209] on span "Skip" at bounding box center [482, 210] width 52 height 15
click at [391, 228] on span "2" at bounding box center [390, 230] width 37 height 15
click at [340, 250] on span "Lead" at bounding box center [340, 251] width 54 height 15
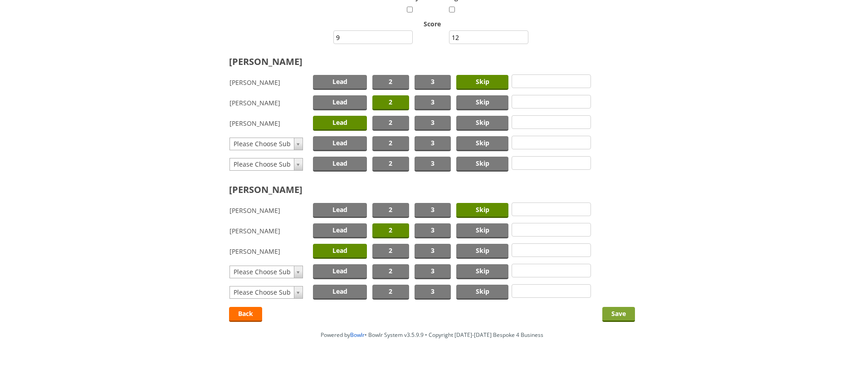
click at [611, 315] on input "Save" at bounding box center [618, 314] width 33 height 15
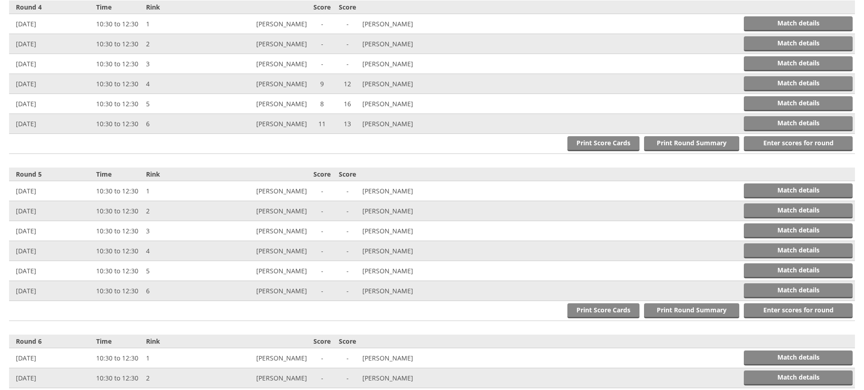
scroll to position [861, 0]
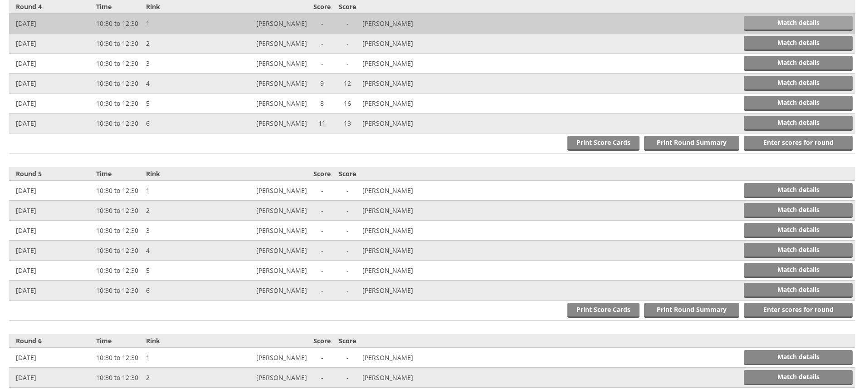
click at [809, 20] on link "Match details" at bounding box center [798, 23] width 109 height 15
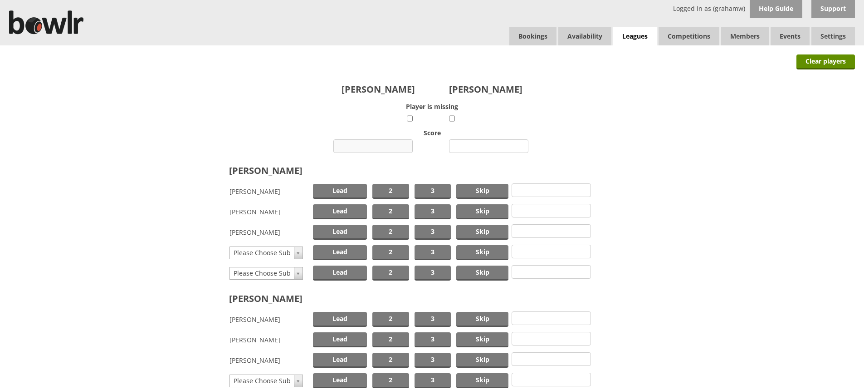
click at [382, 145] on input "number" at bounding box center [372, 146] width 79 height 14
type input "17"
click at [478, 144] on input "number" at bounding box center [488, 146] width 79 height 14
type input "7"
click at [478, 191] on span "Skip" at bounding box center [482, 191] width 52 height 15
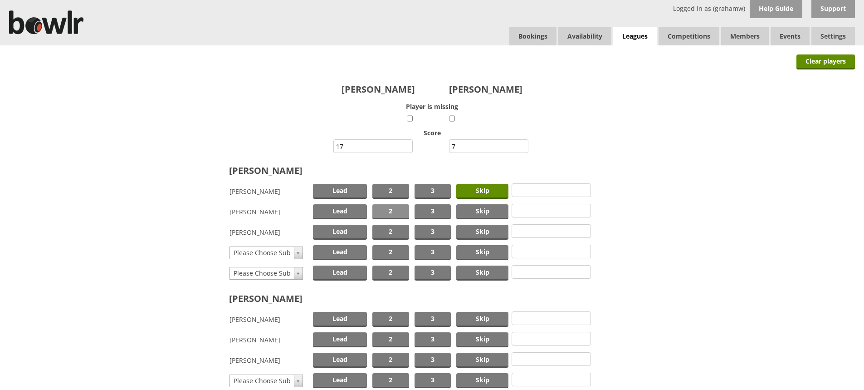
click at [398, 209] on span "2" at bounding box center [390, 211] width 37 height 15
click at [350, 233] on span "Lead" at bounding box center [340, 231] width 54 height 15
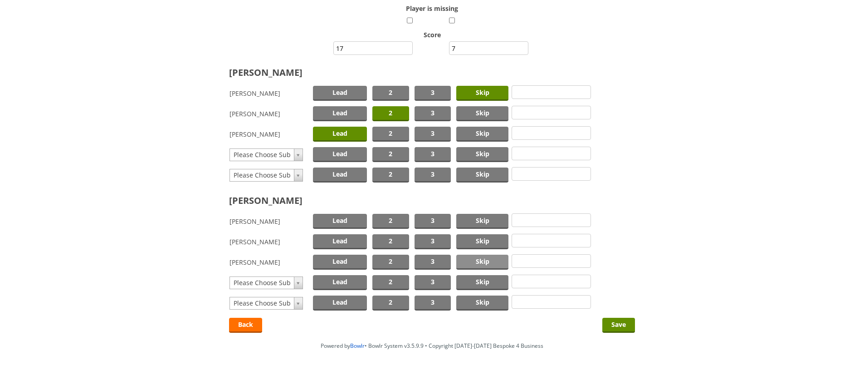
scroll to position [109, 0]
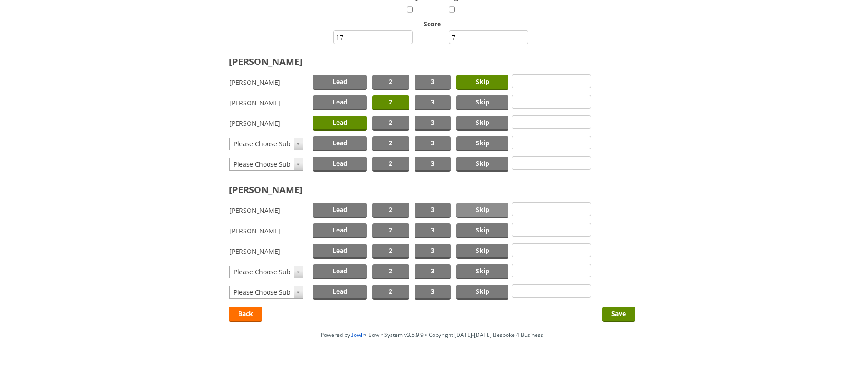
click at [483, 212] on span "Skip" at bounding box center [482, 210] width 52 height 15
click at [394, 227] on span "2" at bounding box center [390, 230] width 37 height 15
click at [342, 251] on span "Lead" at bounding box center [340, 251] width 54 height 15
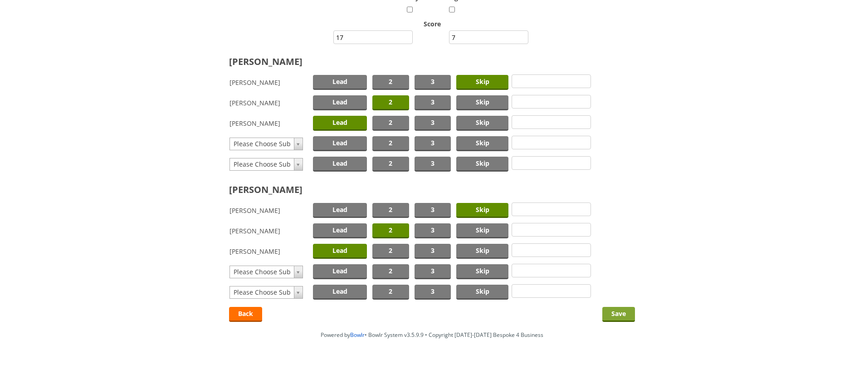
click at [612, 309] on input "Save" at bounding box center [618, 314] width 33 height 15
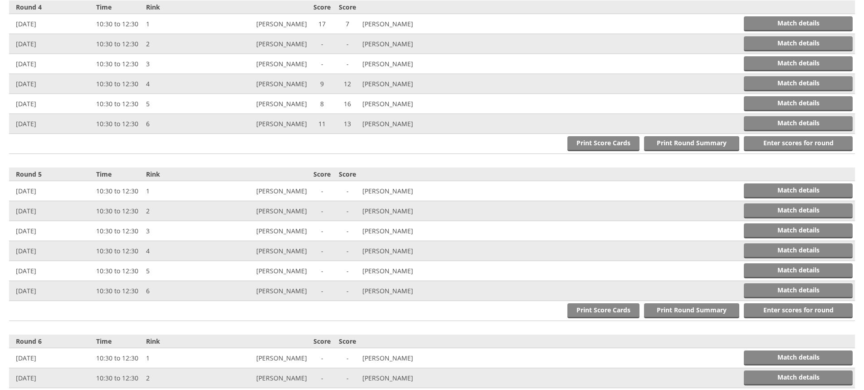
scroll to position [861, 0]
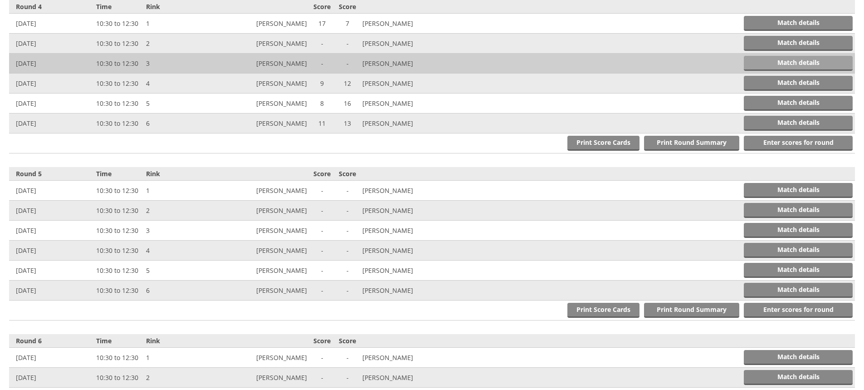
click at [777, 59] on link "Match details" at bounding box center [798, 63] width 109 height 15
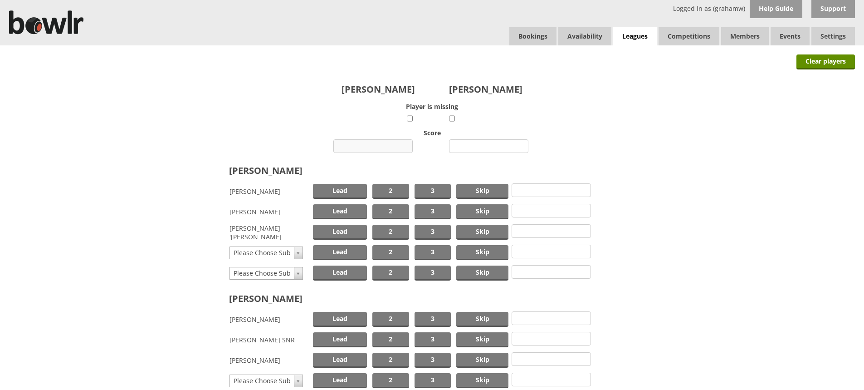
click at [378, 146] on input "number" at bounding box center [372, 146] width 79 height 14
type input "16"
click at [467, 145] on input "number" at bounding box center [488, 146] width 79 height 14
type input "6"
click at [469, 189] on span "Skip" at bounding box center [482, 191] width 52 height 15
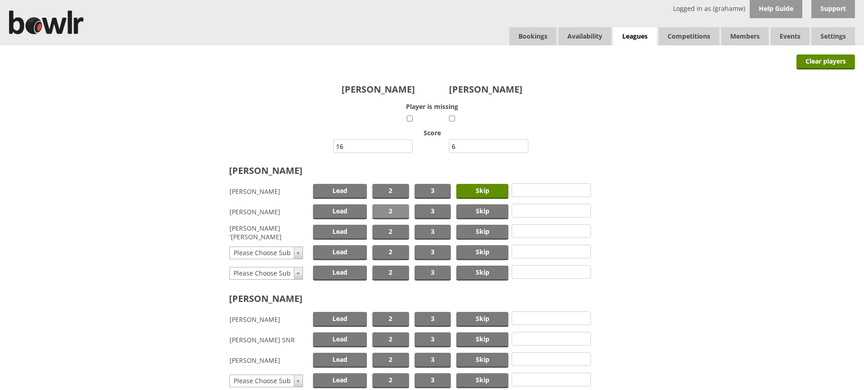
click at [391, 207] on span "2" at bounding box center [390, 211] width 37 height 15
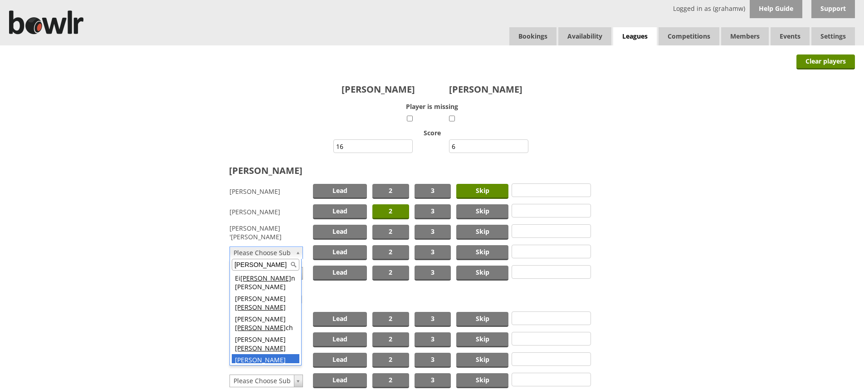
type input "lee"
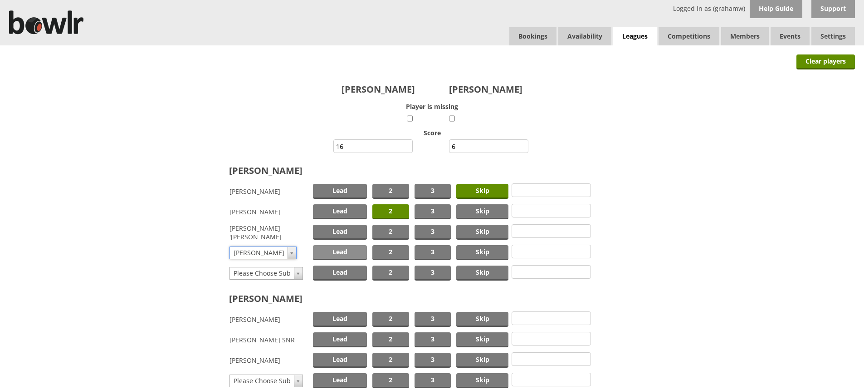
click at [327, 250] on span "Lead" at bounding box center [340, 252] width 54 height 15
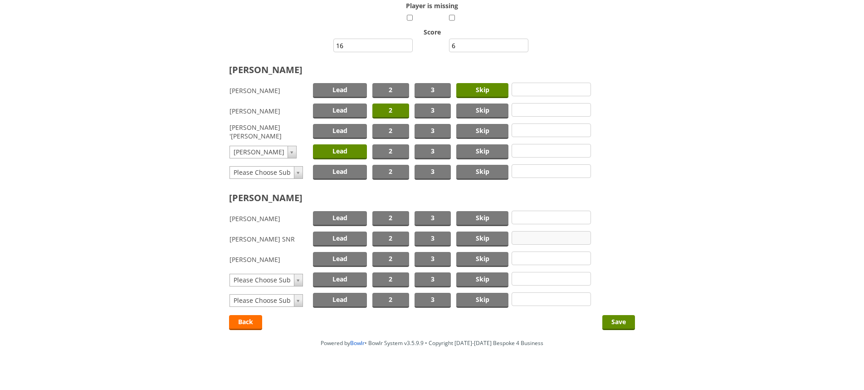
scroll to position [109, 0]
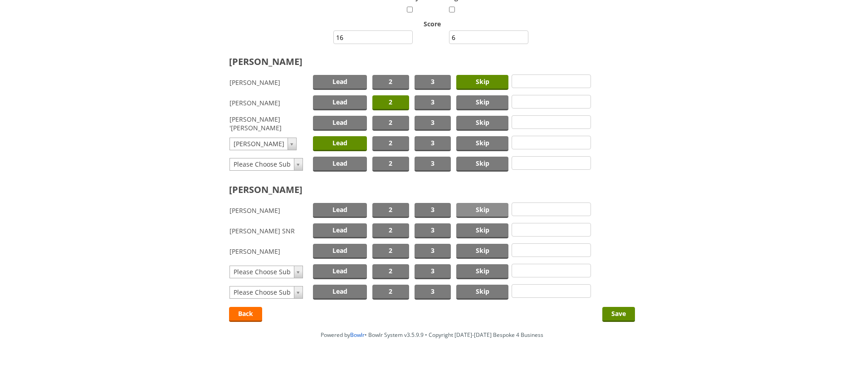
click at [481, 209] on span "Skip" at bounding box center [482, 210] width 52 height 15
click at [391, 229] on span "2" at bounding box center [390, 230] width 37 height 15
click at [337, 251] on span "Lead" at bounding box center [340, 251] width 54 height 15
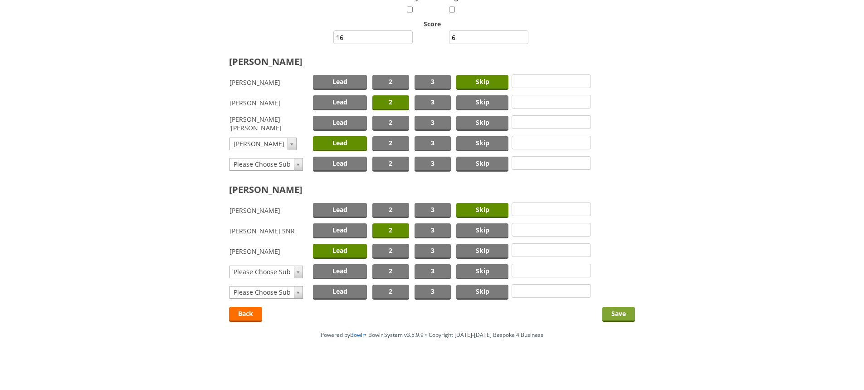
click at [619, 312] on input "Save" at bounding box center [618, 314] width 33 height 15
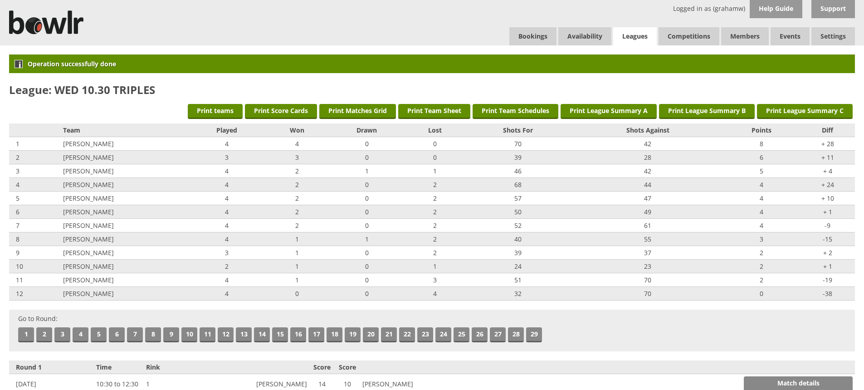
click at [624, 35] on link "Leagues" at bounding box center [635, 36] width 44 height 19
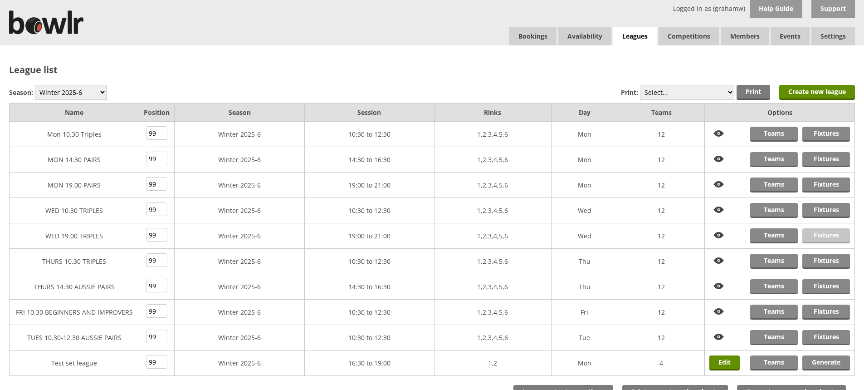
click at [817, 234] on link "Fixtures" at bounding box center [826, 235] width 48 height 15
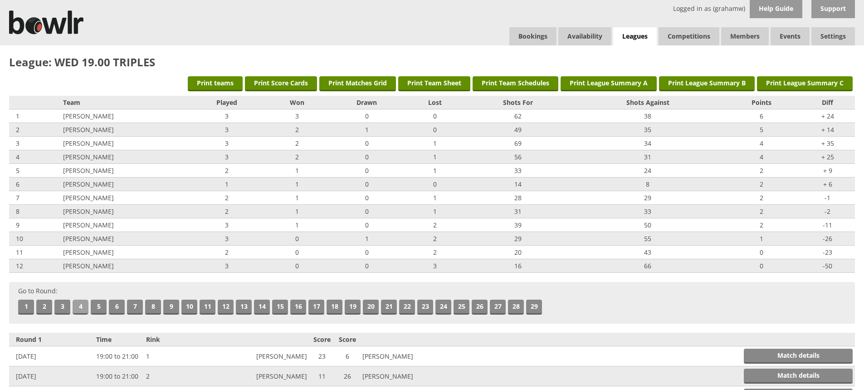
click at [77, 303] on link "4" at bounding box center [81, 306] width 16 height 15
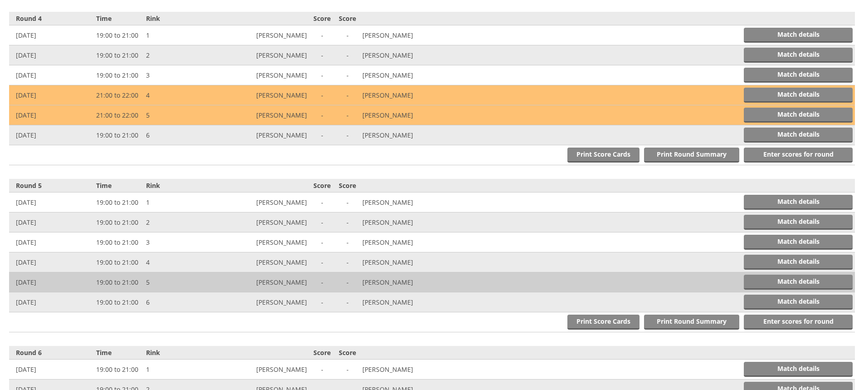
scroll to position [833, 0]
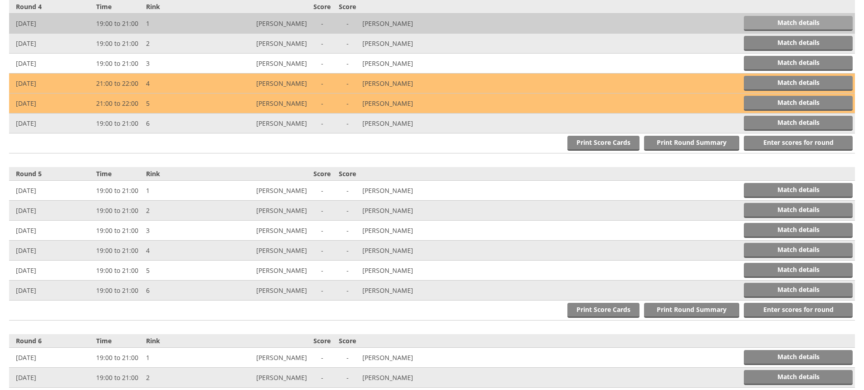
click at [822, 23] on link "Match details" at bounding box center [798, 23] width 109 height 15
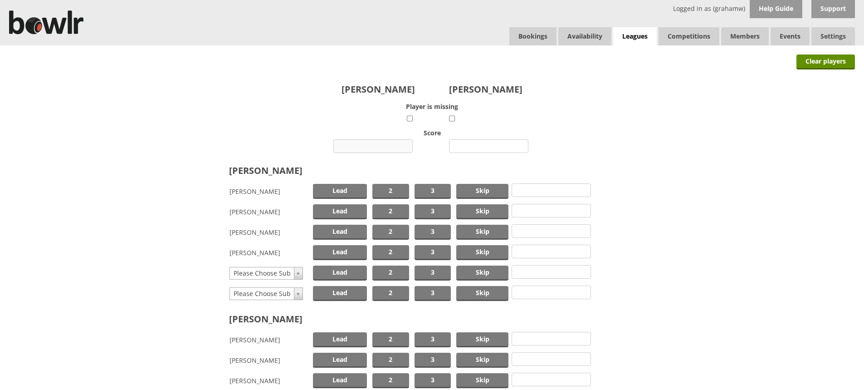
click at [381, 146] on input "number" at bounding box center [372, 146] width 79 height 14
type input "13"
click at [469, 143] on input "number" at bounding box center [488, 146] width 79 height 14
type input "15"
click at [487, 188] on span "Skip" at bounding box center [482, 191] width 52 height 15
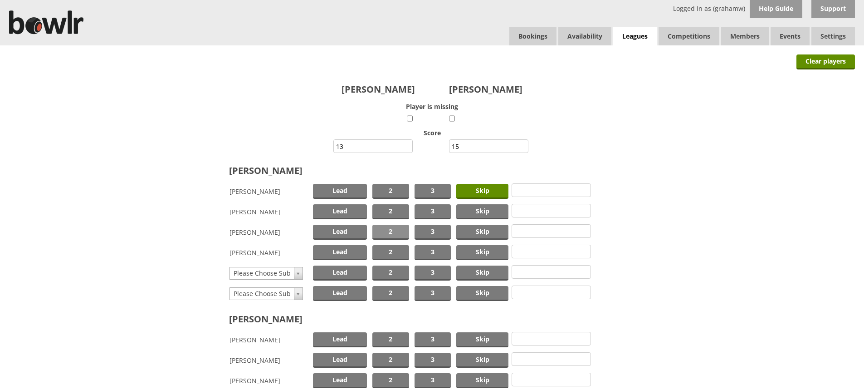
click at [390, 230] on span "2" at bounding box center [390, 231] width 37 height 15
click at [343, 253] on span "Lead" at bounding box center [340, 252] width 54 height 15
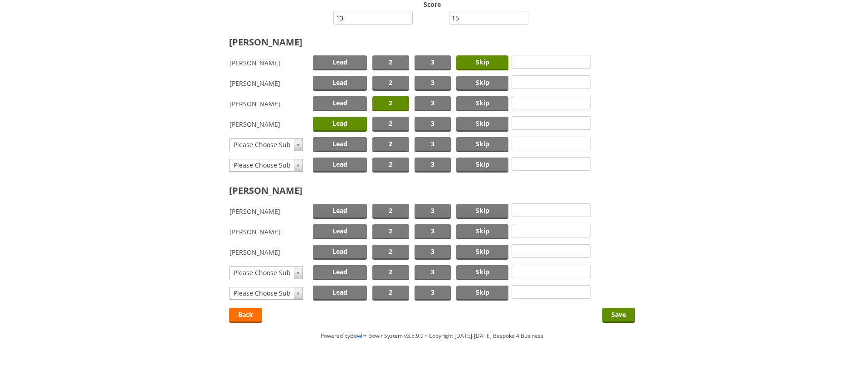
scroll to position [129, 0]
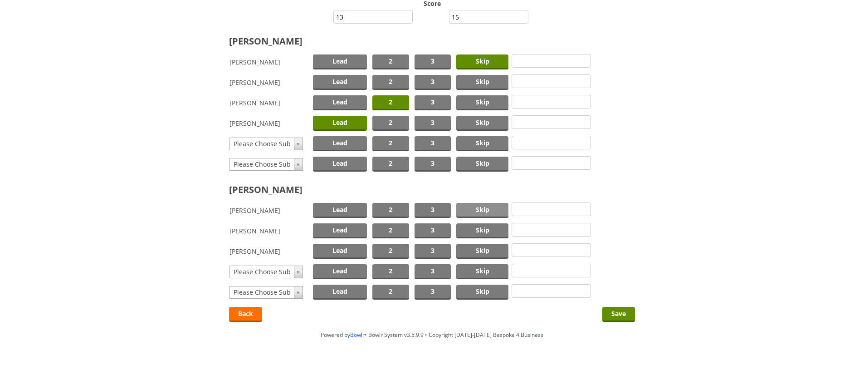
click at [472, 210] on span "Skip" at bounding box center [482, 210] width 52 height 15
click at [391, 226] on span "2" at bounding box center [390, 230] width 37 height 15
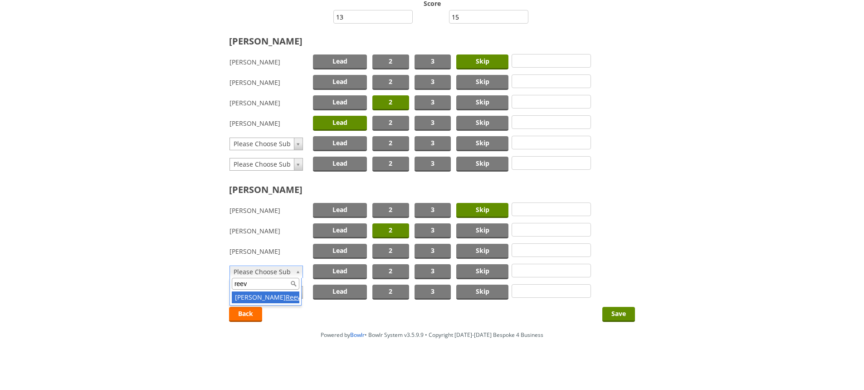
type input "reev"
click at [351, 272] on span "Lead" at bounding box center [340, 271] width 54 height 15
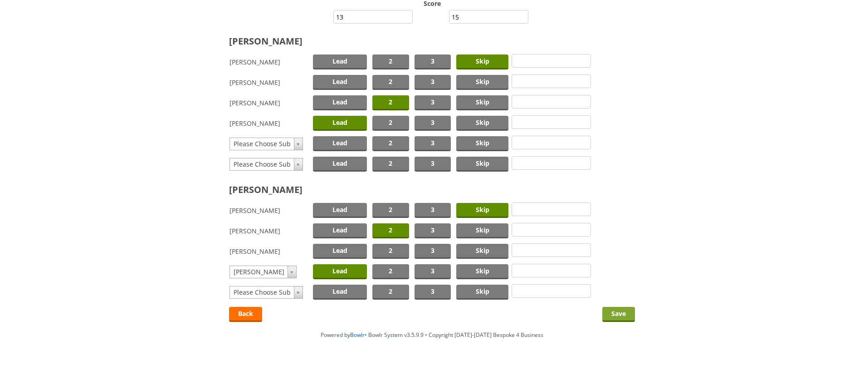
click at [621, 312] on input "Save" at bounding box center [618, 314] width 33 height 15
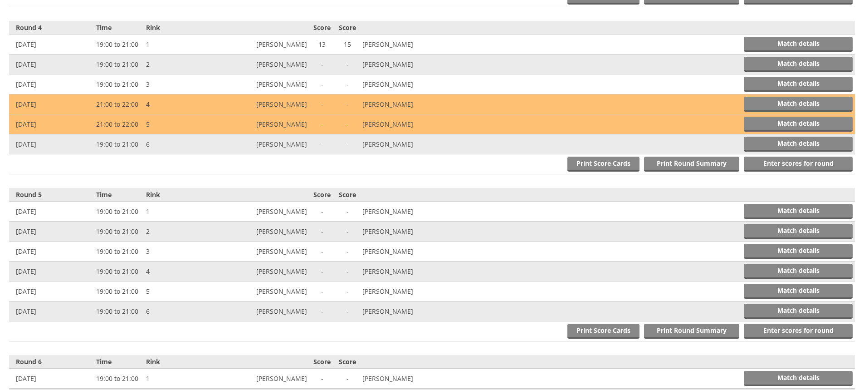
scroll to position [861, 0]
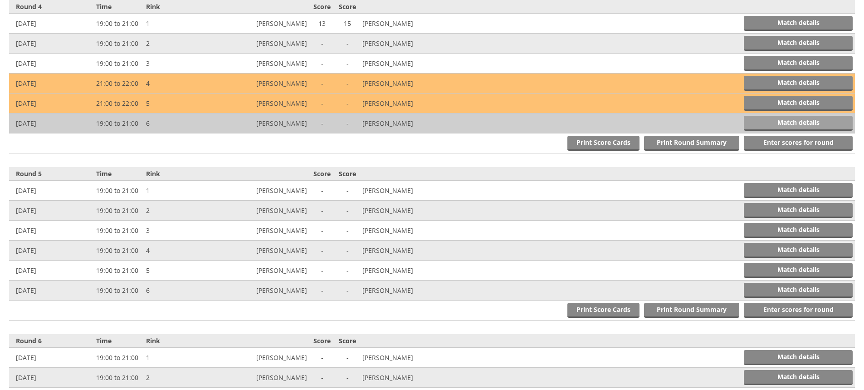
click at [788, 120] on link "Match details" at bounding box center [798, 123] width 109 height 15
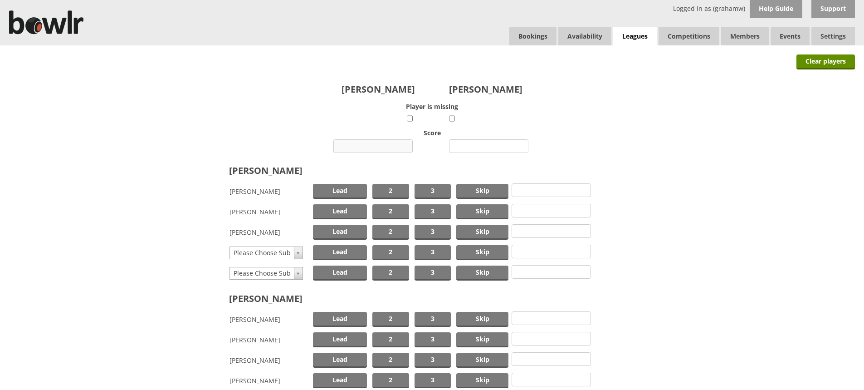
click at [371, 145] on input "number" at bounding box center [372, 146] width 79 height 14
type input "25"
click at [474, 141] on input "number" at bounding box center [488, 146] width 79 height 14
type input "11"
click at [475, 190] on span "Skip" at bounding box center [482, 191] width 52 height 15
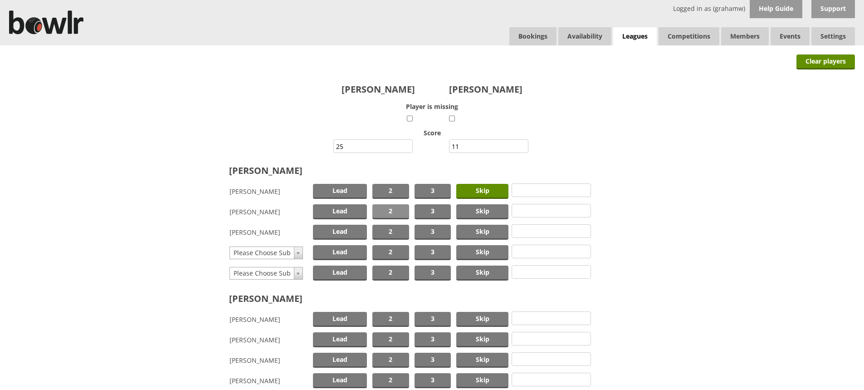
click at [394, 209] on span "2" at bounding box center [390, 211] width 37 height 15
click at [335, 230] on span "Lead" at bounding box center [340, 231] width 54 height 15
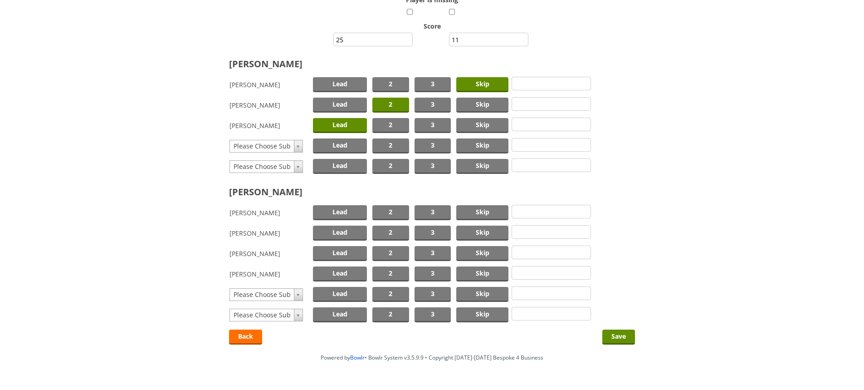
scroll to position [129, 0]
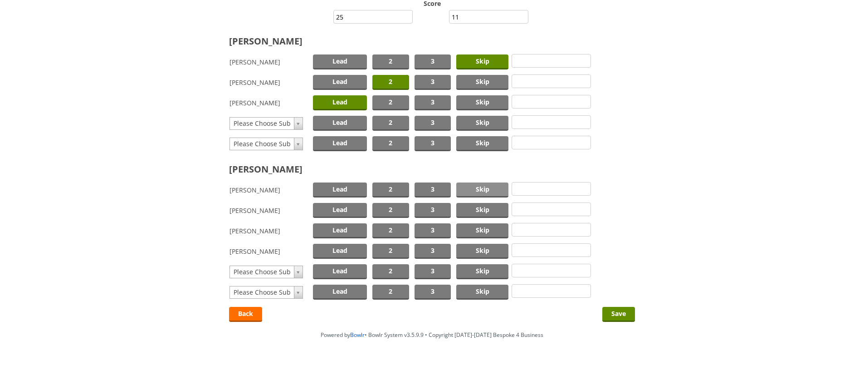
click at [476, 190] on span "Skip" at bounding box center [482, 189] width 52 height 15
click at [381, 248] on span "2" at bounding box center [390, 251] width 37 height 15
click at [347, 228] on span "Lead" at bounding box center [340, 230] width 54 height 15
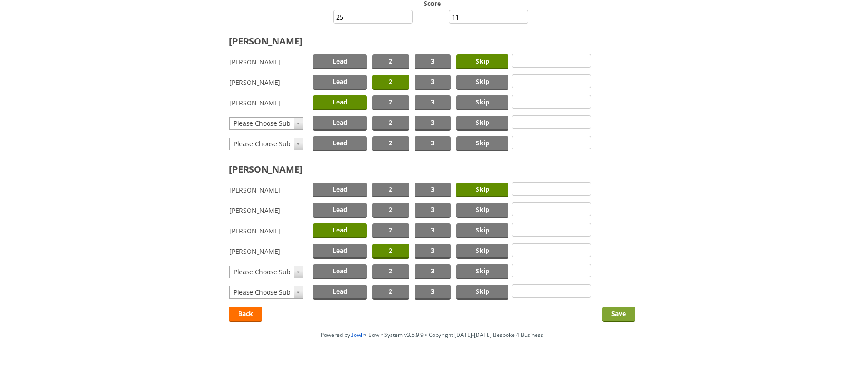
click at [613, 311] on input "Save" at bounding box center [618, 314] width 33 height 15
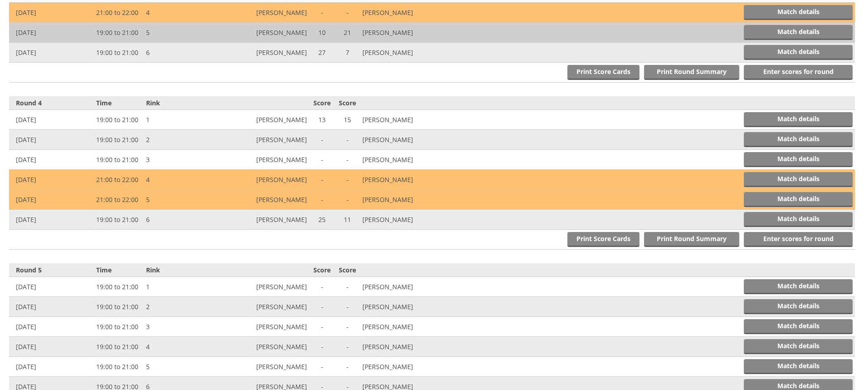
scroll to position [770, 0]
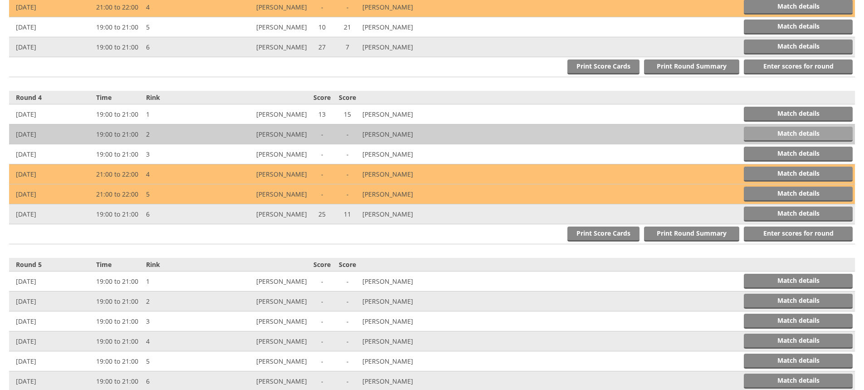
click at [764, 128] on link "Match details" at bounding box center [798, 134] width 109 height 15
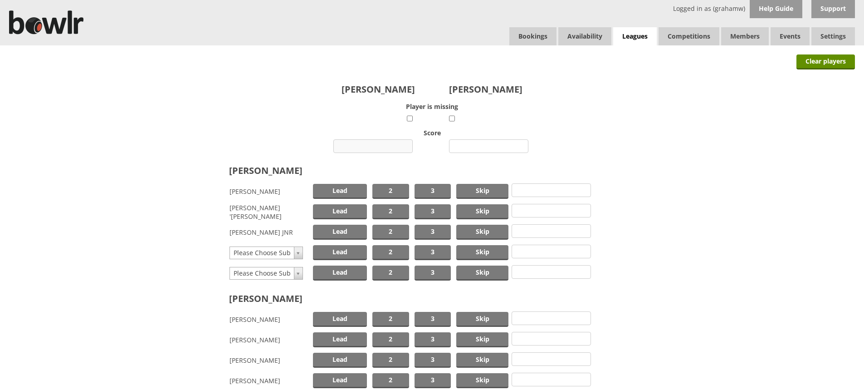
click at [384, 146] on input "number" at bounding box center [372, 146] width 79 height 14
type input "27"
click at [477, 146] on input "number" at bounding box center [488, 146] width 79 height 14
type input "7"
click at [478, 193] on span "Skip" at bounding box center [482, 191] width 52 height 15
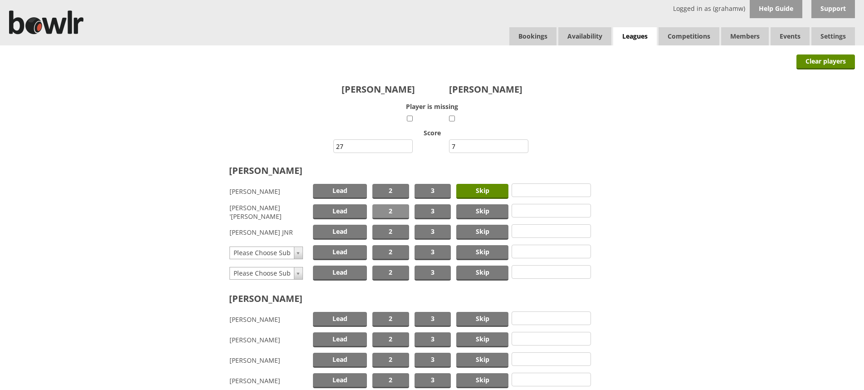
click at [396, 212] on span "2" at bounding box center [390, 211] width 37 height 15
click at [346, 228] on span "Lead" at bounding box center [340, 231] width 54 height 15
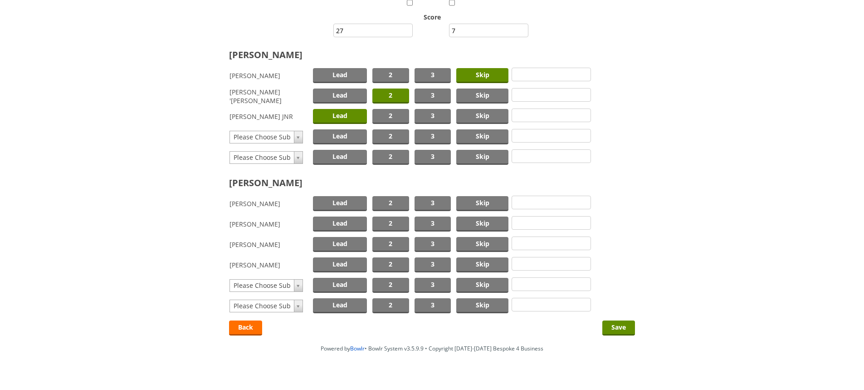
scroll to position [129, 0]
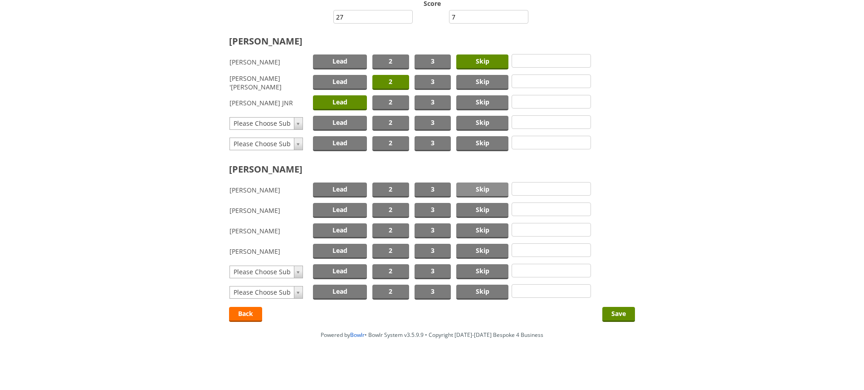
click at [482, 188] on span "Skip" at bounding box center [482, 189] width 52 height 15
click at [400, 208] on span "2" at bounding box center [390, 210] width 37 height 15
click at [344, 228] on span "Lead" at bounding box center [340, 230] width 54 height 15
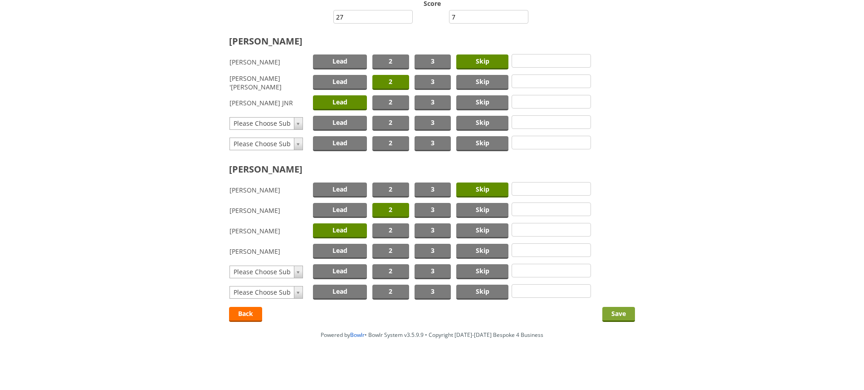
click at [618, 315] on input "Save" at bounding box center [618, 314] width 33 height 15
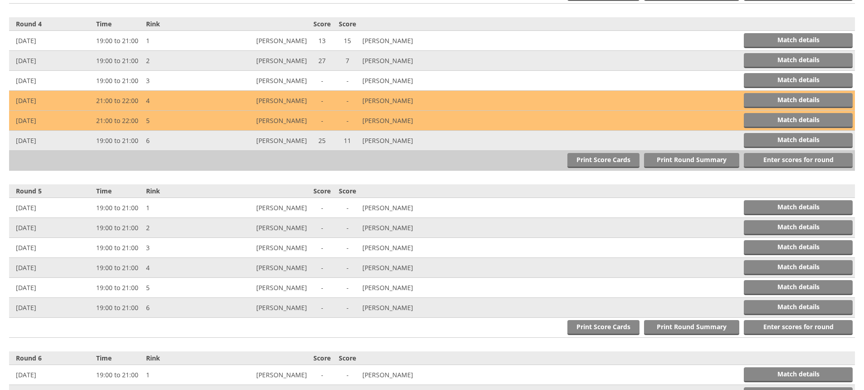
scroll to position [861, 0]
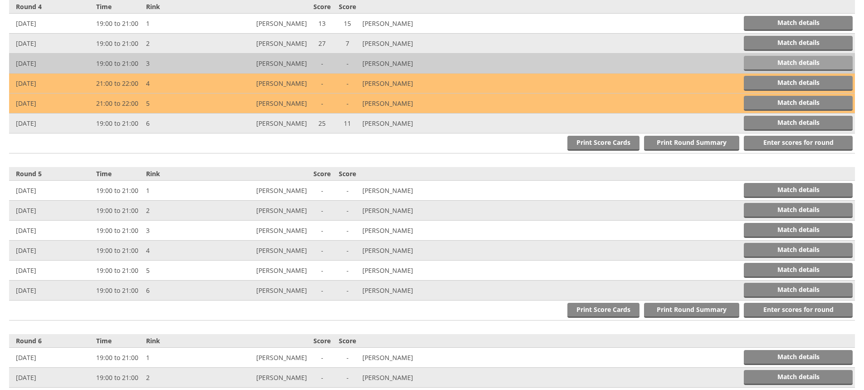
click at [778, 62] on link "Match details" at bounding box center [798, 63] width 109 height 15
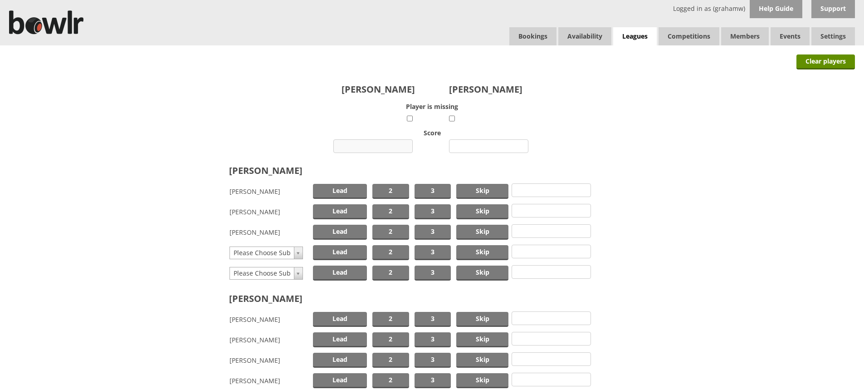
click at [380, 146] on input "number" at bounding box center [372, 146] width 79 height 14
type input "13"
click at [478, 147] on input "number" at bounding box center [488, 146] width 79 height 14
type input "12"
click at [476, 187] on span "Skip" at bounding box center [482, 191] width 52 height 15
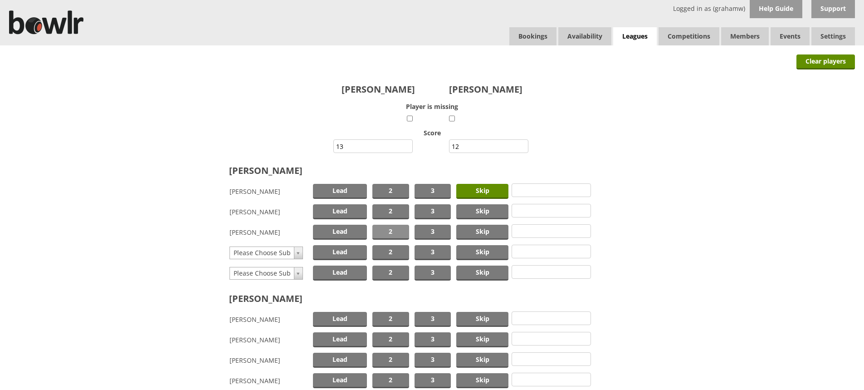
click at [385, 230] on span "2" at bounding box center [390, 231] width 37 height 15
click at [350, 210] on span "Lead" at bounding box center [340, 211] width 54 height 15
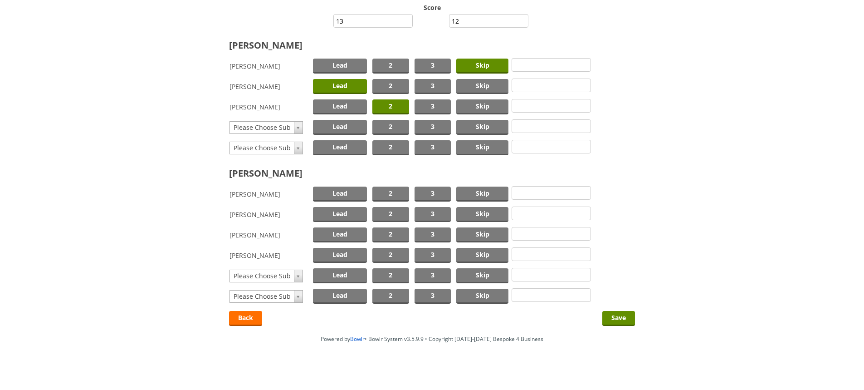
scroll to position [129, 0]
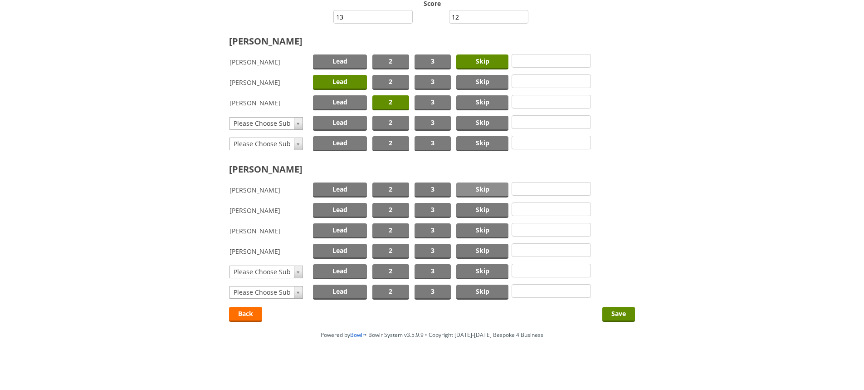
click at [474, 186] on span "Skip" at bounding box center [482, 189] width 52 height 15
click at [382, 270] on span "2" at bounding box center [390, 271] width 37 height 15
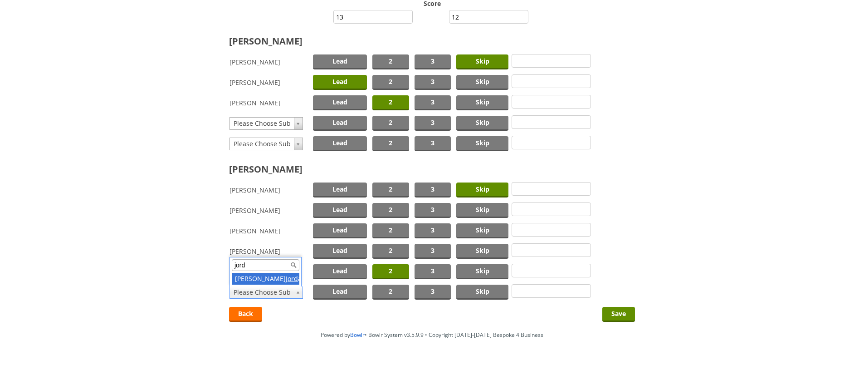
type input "jord"
click at [334, 291] on span "Lead" at bounding box center [340, 291] width 54 height 15
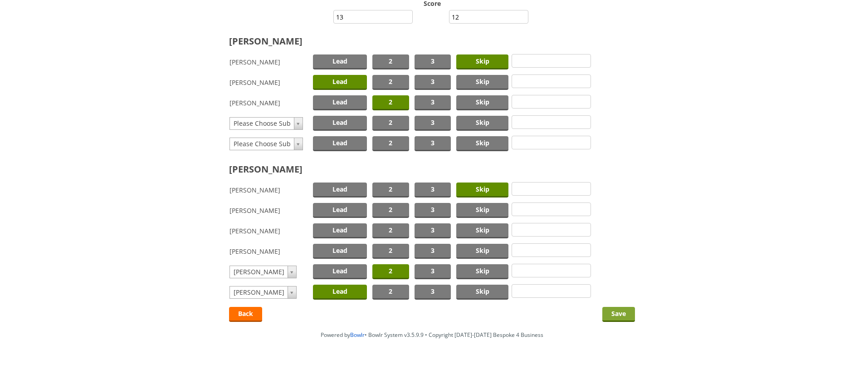
click at [618, 313] on input "Save" at bounding box center [618, 314] width 33 height 15
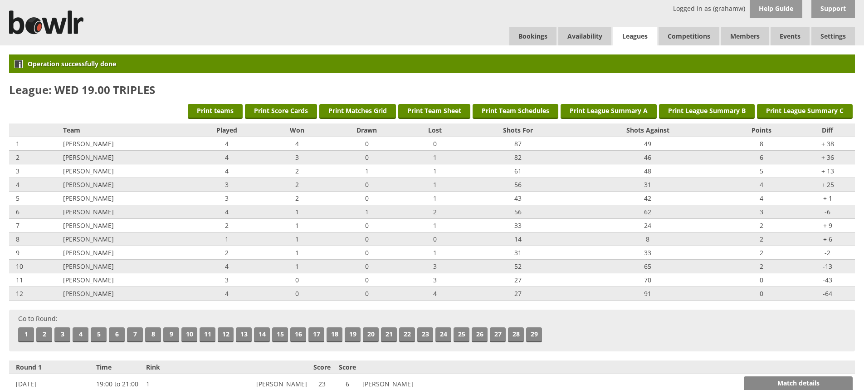
click at [632, 32] on link "Leagues" at bounding box center [635, 36] width 44 height 19
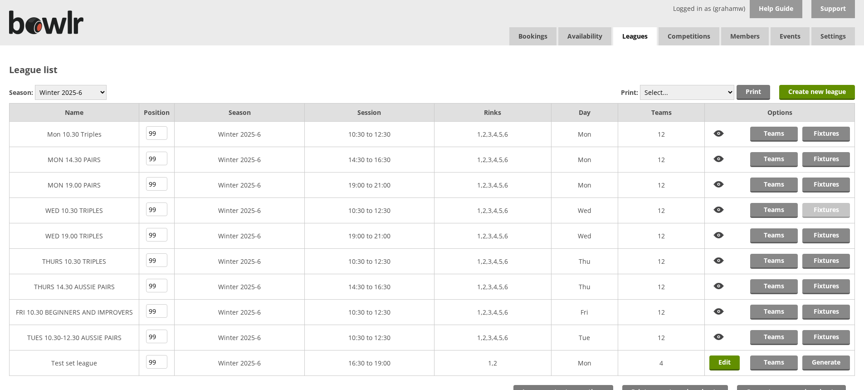
click at [824, 210] on link "Fixtures" at bounding box center [826, 210] width 48 height 15
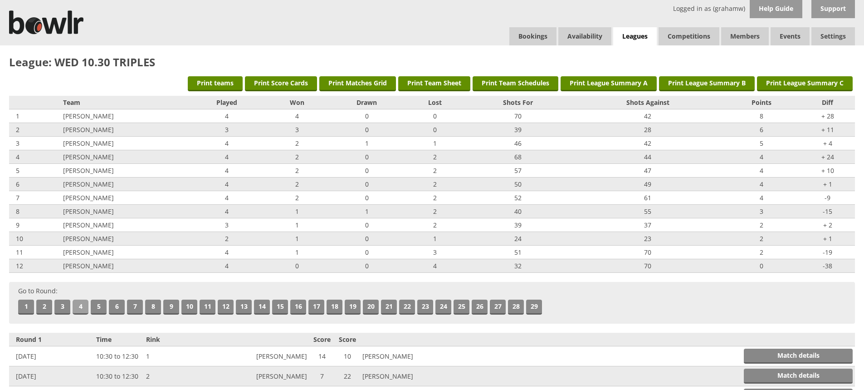
click at [78, 303] on link "4" at bounding box center [81, 306] width 16 height 15
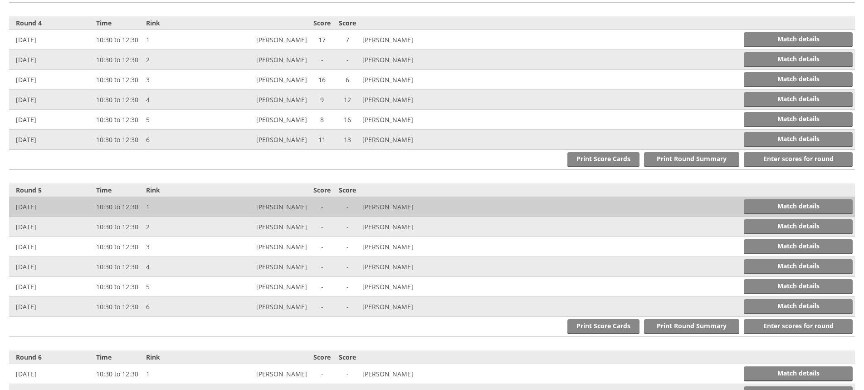
scroll to position [833, 0]
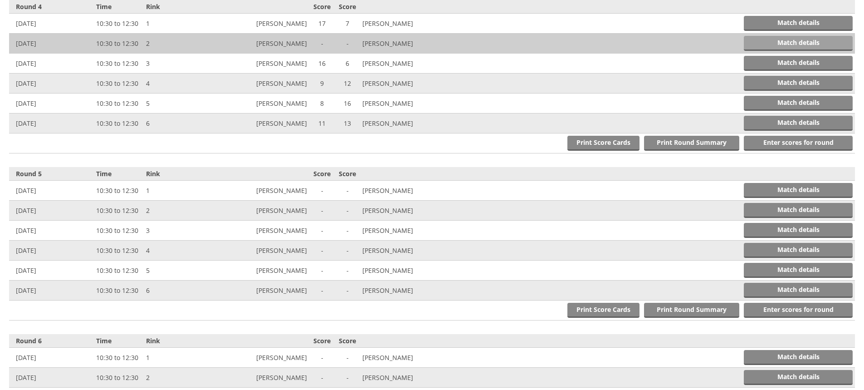
click at [767, 40] on link "Match details" at bounding box center [798, 43] width 109 height 15
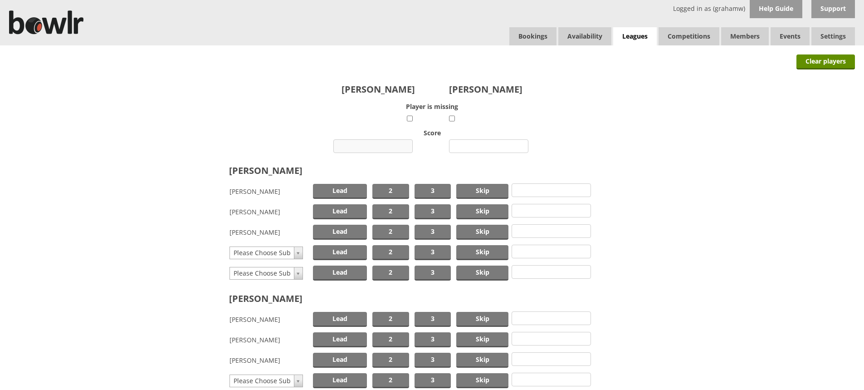
click at [385, 145] on input "number" at bounding box center [372, 146] width 79 height 14
type input "12"
click at [477, 146] on input "number" at bounding box center [488, 146] width 79 height 14
type input "5"
click at [484, 187] on span "Skip" at bounding box center [482, 191] width 52 height 15
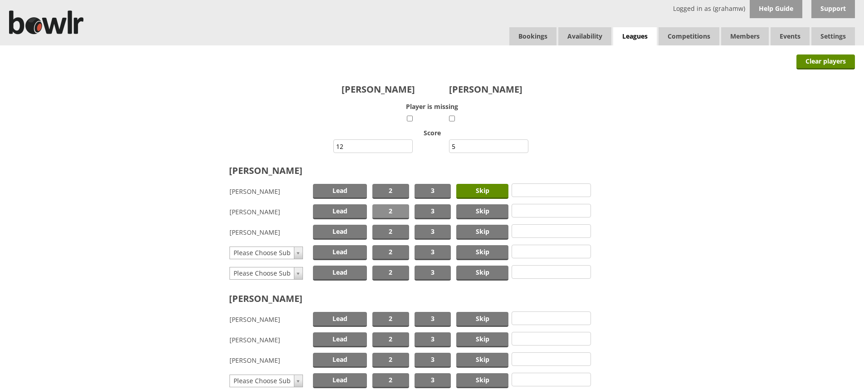
click at [400, 210] on span "2" at bounding box center [390, 211] width 37 height 15
click at [352, 232] on span "Lead" at bounding box center [340, 231] width 54 height 15
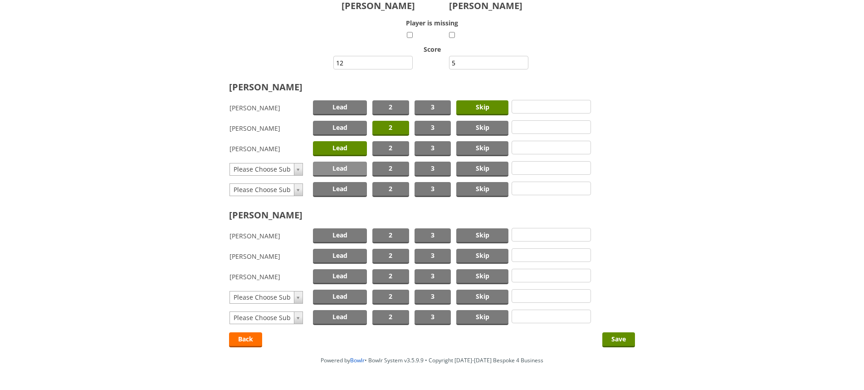
scroll to position [91, 0]
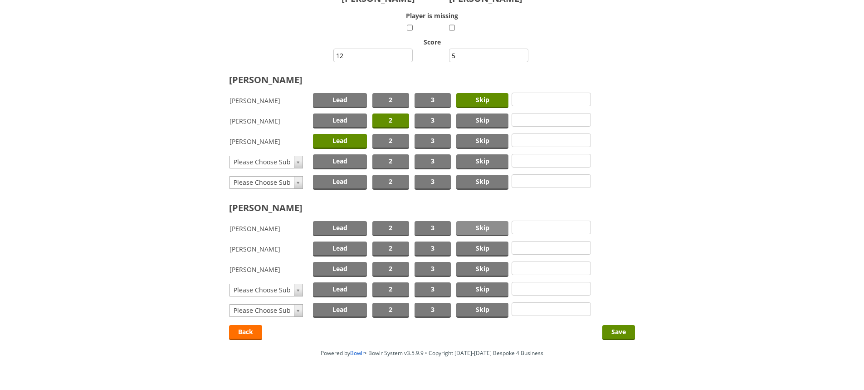
click at [474, 225] on span "Skip" at bounding box center [482, 228] width 52 height 15
click at [393, 267] on span "2" at bounding box center [390, 269] width 37 height 15
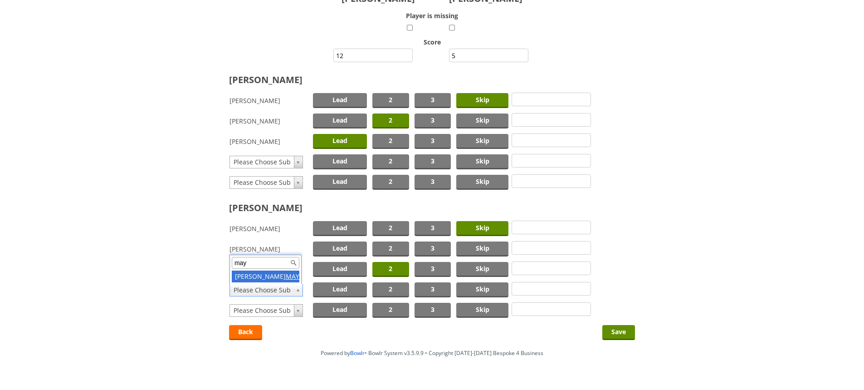
type input "may"
click at [328, 291] on span "Lead" at bounding box center [340, 289] width 54 height 15
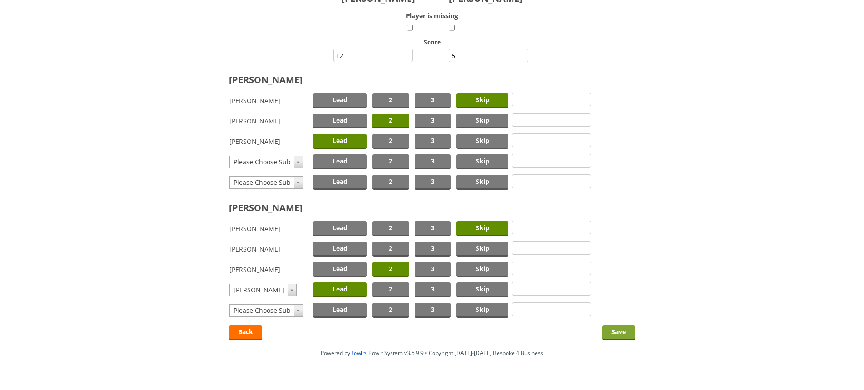
click at [617, 331] on input "Save" at bounding box center [618, 332] width 33 height 15
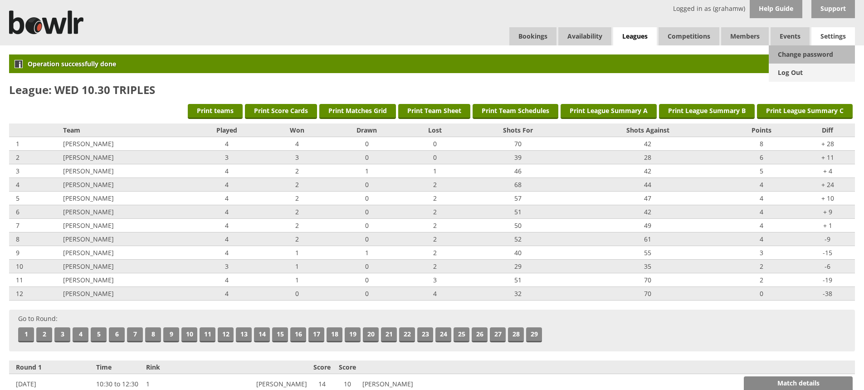
click at [800, 71] on link "Log Out" at bounding box center [812, 72] width 86 height 18
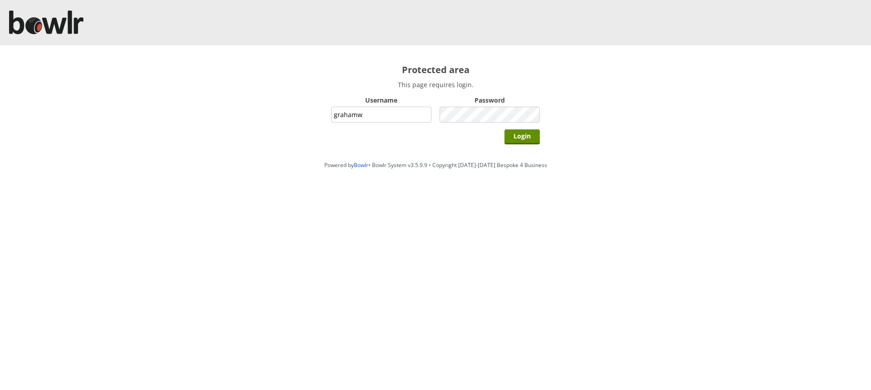
click at [400, 112] on input "grahamw" at bounding box center [381, 115] width 100 height 16
type input "hornseaindoorbowlsclub"
click at [521, 136] on input "Login" at bounding box center [521, 136] width 35 height 15
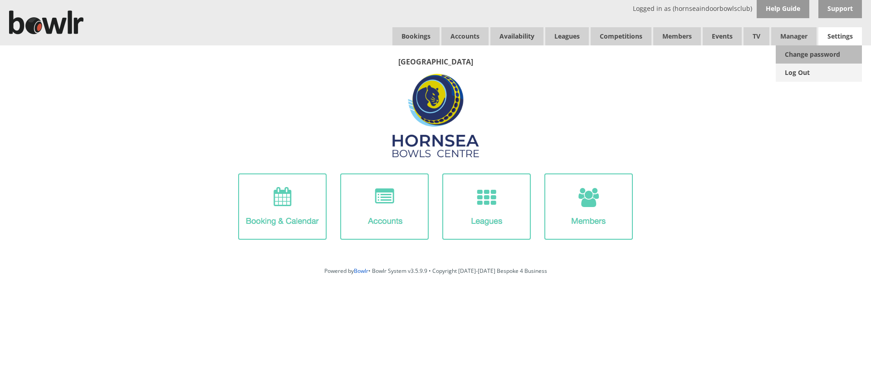
click at [809, 71] on link "Log Out" at bounding box center [819, 72] width 86 height 18
